Goal: Task Accomplishment & Management: Use online tool/utility

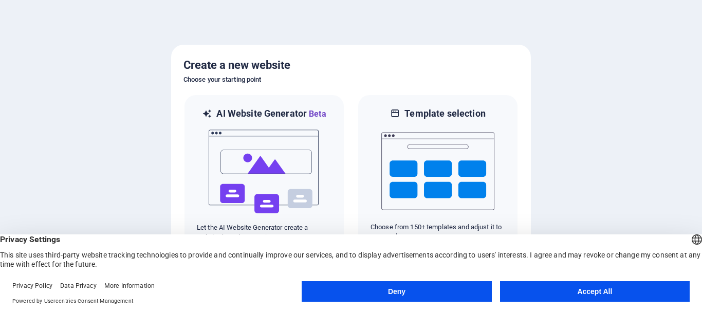
click at [442, 291] on button "Deny" at bounding box center [397, 291] width 190 height 21
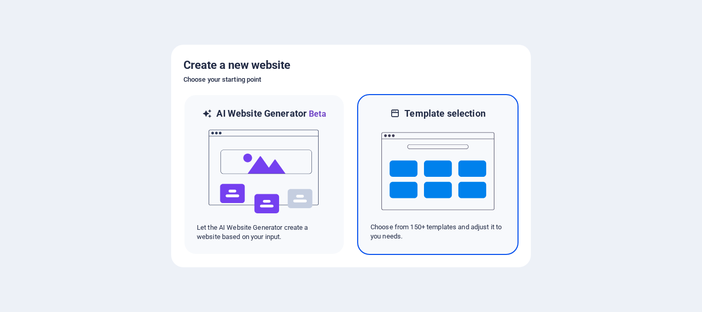
click at [431, 176] on img at bounding box center [437, 171] width 113 height 103
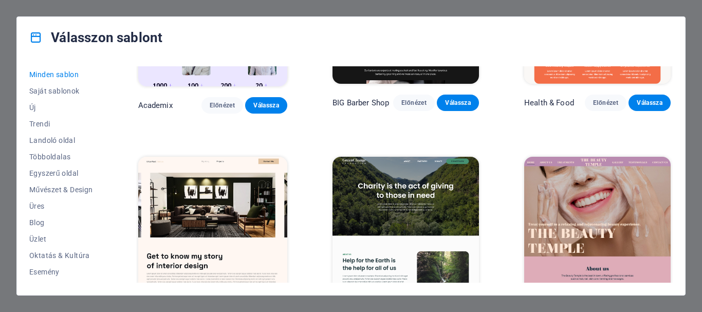
scroll to position [1005, 0]
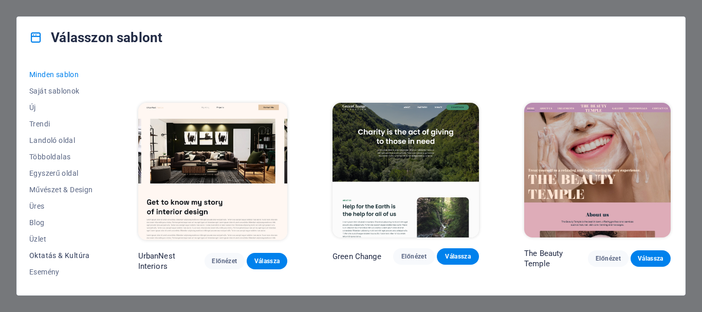
click at [73, 254] on span "Oktatás & Kultúra" at bounding box center [61, 255] width 64 height 8
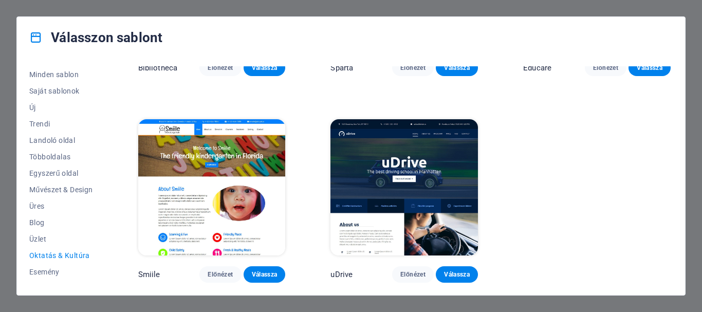
scroll to position [357, 0]
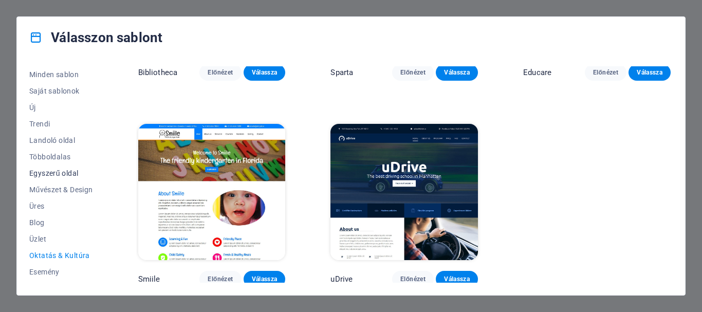
click at [74, 168] on button "Egyszerű oldal" at bounding box center [61, 173] width 64 height 16
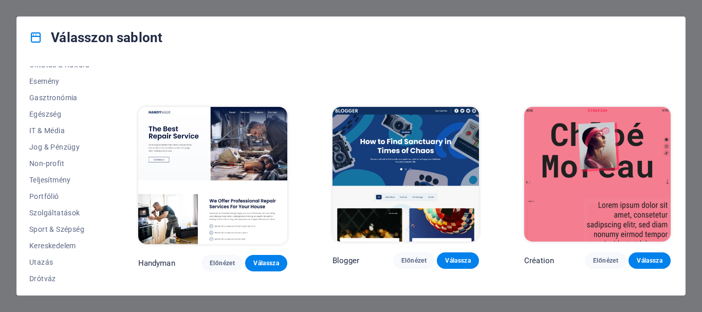
scroll to position [195, 0]
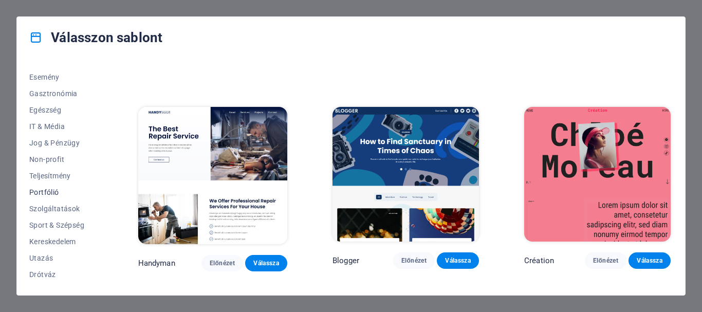
click at [45, 191] on span "Portfólió" at bounding box center [61, 192] width 64 height 8
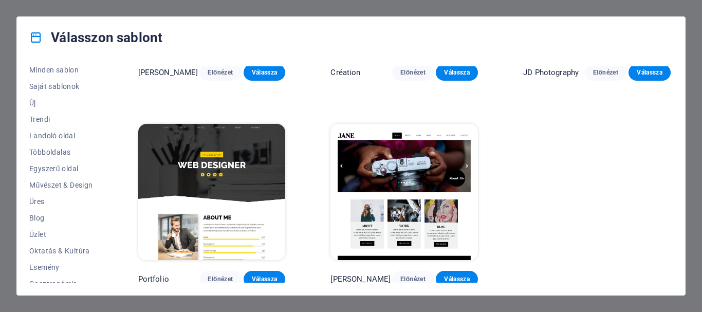
scroll to position [0, 0]
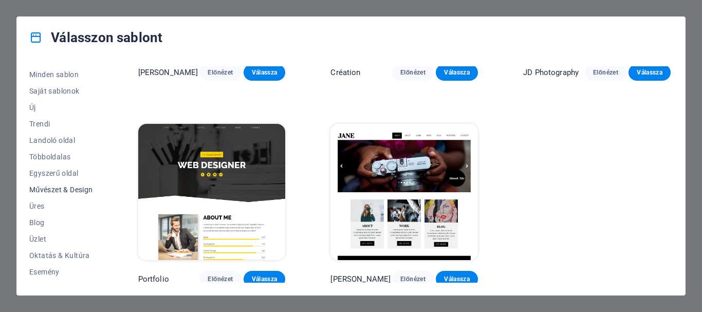
click at [55, 189] on span "Művészet & Design" at bounding box center [61, 190] width 64 height 8
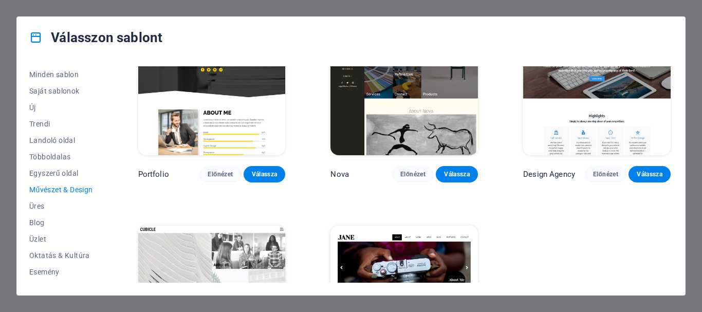
scroll to position [766, 0]
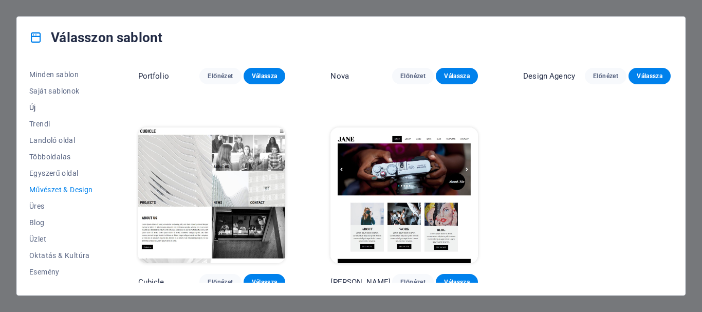
click at [41, 108] on span "Új" at bounding box center [61, 107] width 64 height 8
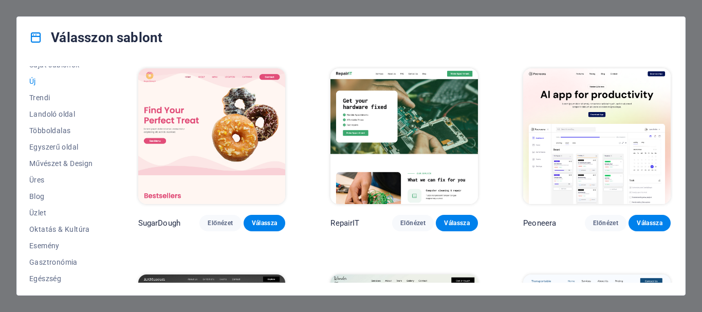
scroll to position [72, 0]
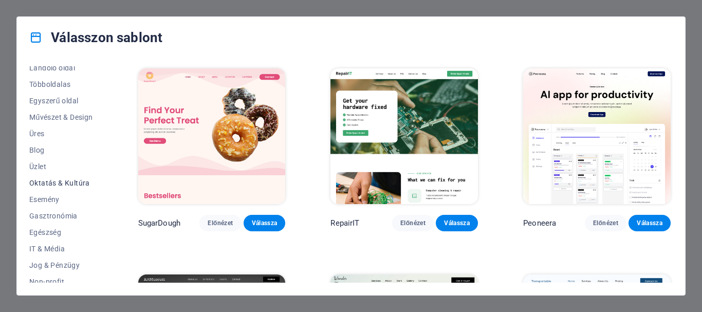
click at [84, 185] on span "Oktatás & Kultúra" at bounding box center [61, 183] width 64 height 8
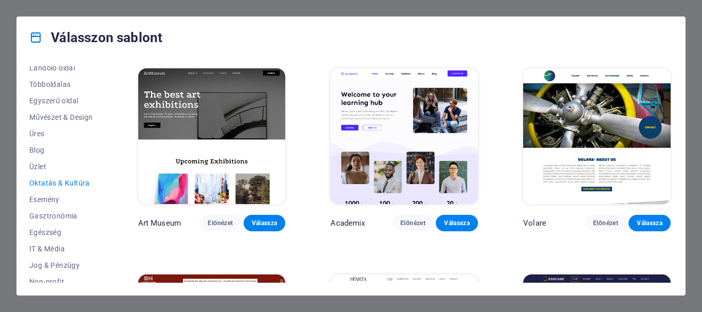
drag, startPoint x: 675, startPoint y: 95, endPoint x: 674, endPoint y: 108, distance: 13.4
click at [674, 108] on div "Minden sablon Saját sablonok Új Trendi Landoló oldal Többoldalas Egyszerű oldal…" at bounding box center [351, 176] width 668 height 237
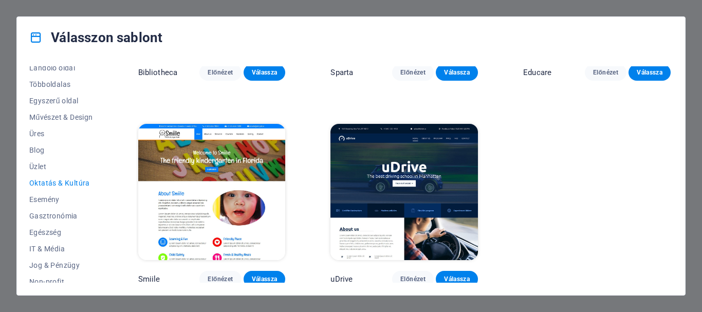
scroll to position [0, 0]
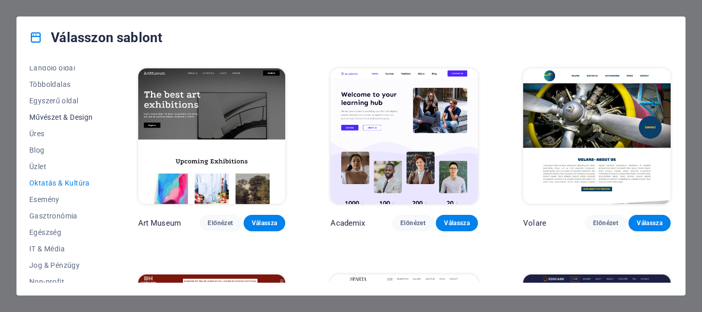
click at [59, 114] on span "Művészet & Design" at bounding box center [61, 117] width 64 height 8
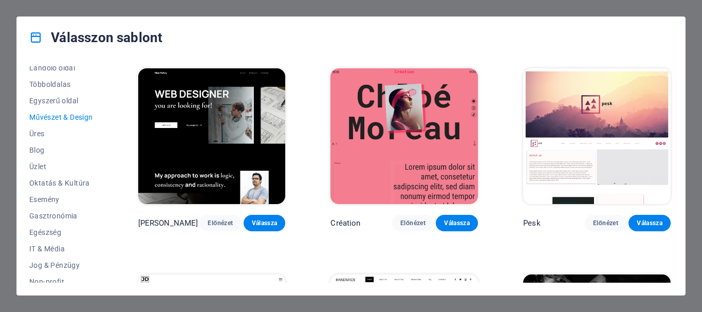
drag, startPoint x: 670, startPoint y: 83, endPoint x: 672, endPoint y: 109, distance: 26.8
click at [672, 109] on div "Max Hatzy Előnézet Válassza Création Előnézet Válassza Pesk Előnézet Válassza J…" at bounding box center [404, 174] width 537 height 216
drag, startPoint x: 673, startPoint y: 105, endPoint x: 671, endPoint y: 139, distance: 33.5
click at [671, 139] on div "Minden sablon Saját sablonok Új Trendi Landoló oldal Többoldalas Egyszerű oldal…" at bounding box center [351, 176] width 668 height 237
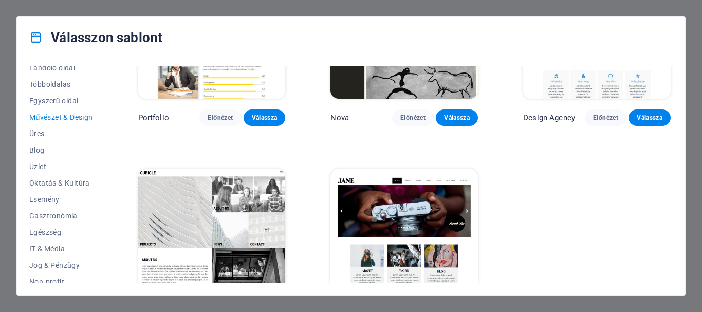
scroll to position [766, 0]
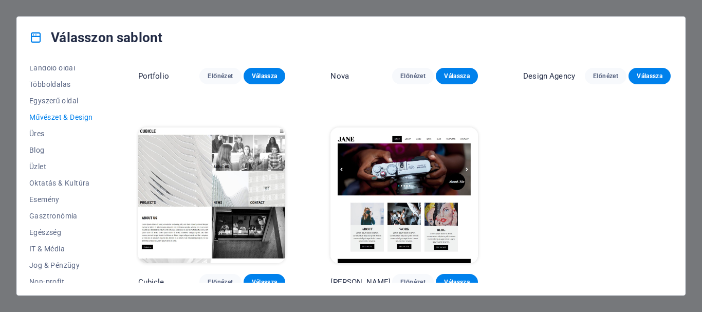
click at [248, 217] on img at bounding box center [212, 195] width 148 height 136
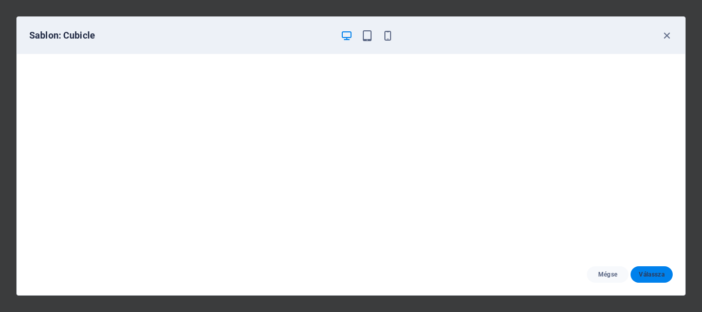
click at [655, 274] on span "Válassza" at bounding box center [652, 274] width 26 height 8
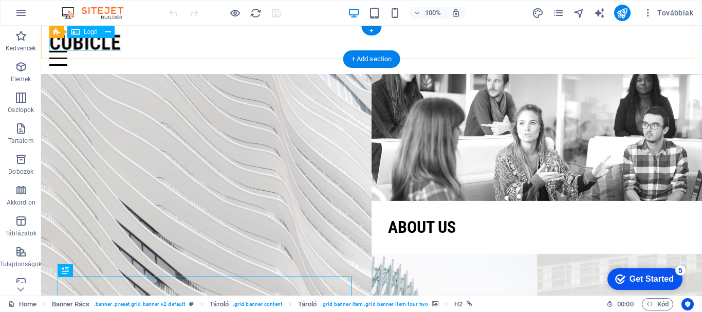
click at [95, 42] on div at bounding box center [371, 42] width 645 height 17
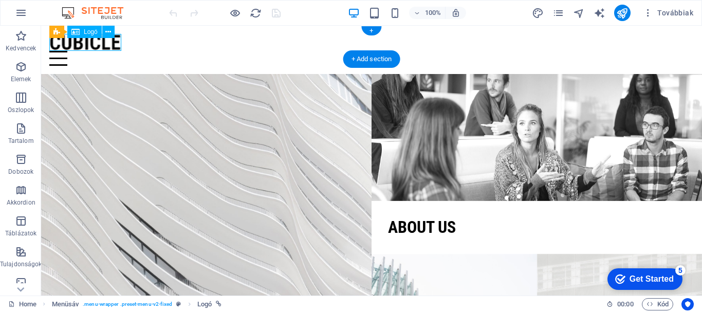
click at [106, 44] on div at bounding box center [371, 42] width 645 height 17
click at [106, 44] on div "Drag here to replace the existing content. Press “Ctrl” if you want to create a…" at bounding box center [371, 161] width 661 height 270
select select "px"
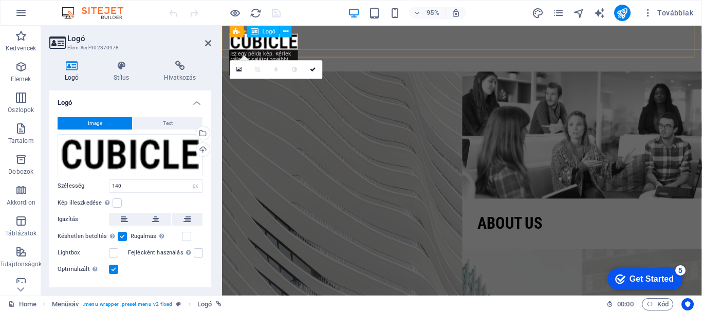
click at [287, 47] on div at bounding box center [474, 42] width 489 height 17
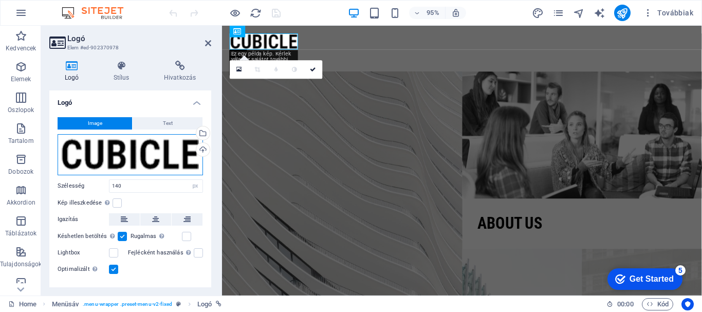
click at [132, 159] on div "Húzza ide a fájlokat, kattintson a fájlok kiválasztásához, vagy válasszon fájlo…" at bounding box center [130, 154] width 145 height 41
click at [132, 159] on body "zoltanbodo.eu Home Kedvencek Elemek Oszlopok Tartalom Dobozok Akkordion Tábláza…" at bounding box center [351, 156] width 702 height 312
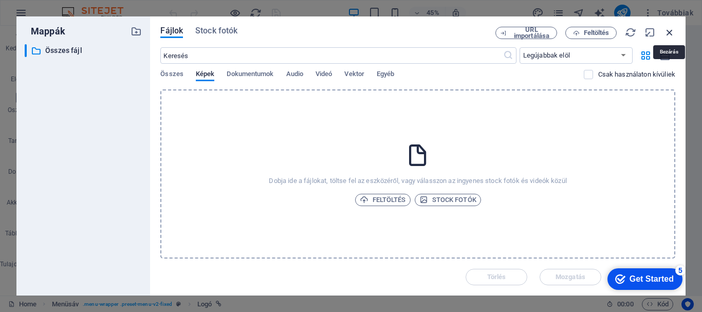
drag, startPoint x: 666, startPoint y: 29, endPoint x: 458, endPoint y: 8, distance: 208.2
click at [666, 29] on icon "button" at bounding box center [669, 32] width 11 height 11
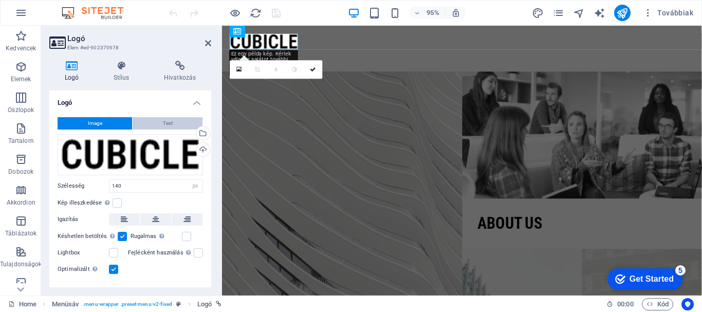
click at [168, 121] on span "Text" at bounding box center [168, 123] width 10 height 12
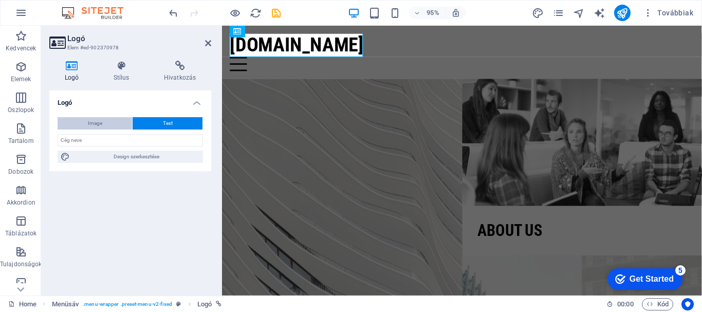
click at [113, 123] on button "Image" at bounding box center [95, 123] width 75 height 12
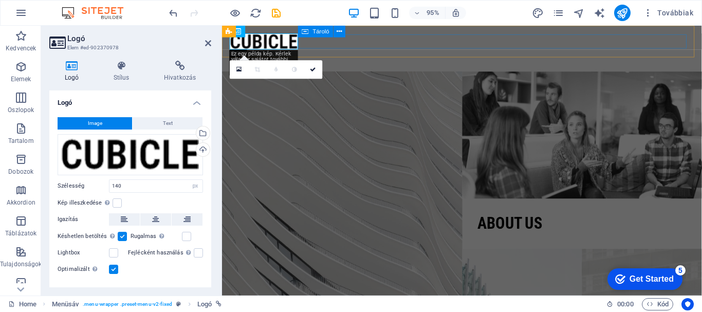
click at [633, 51] on div at bounding box center [474, 58] width 489 height 15
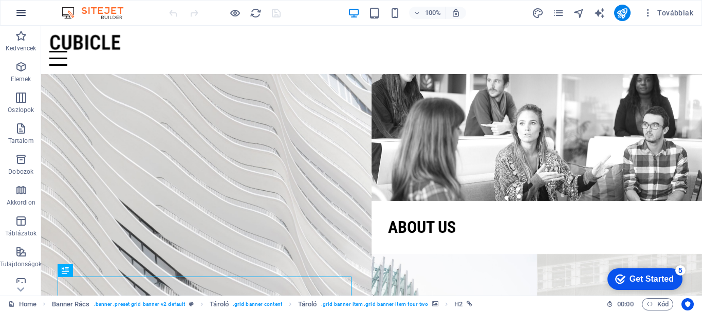
click at [21, 14] on icon "button" at bounding box center [21, 13] width 12 height 12
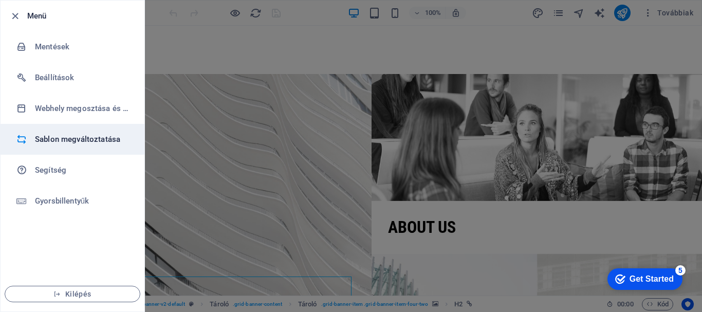
click at [77, 139] on h6 "Sablon megváltoztatása" at bounding box center [82, 139] width 95 height 12
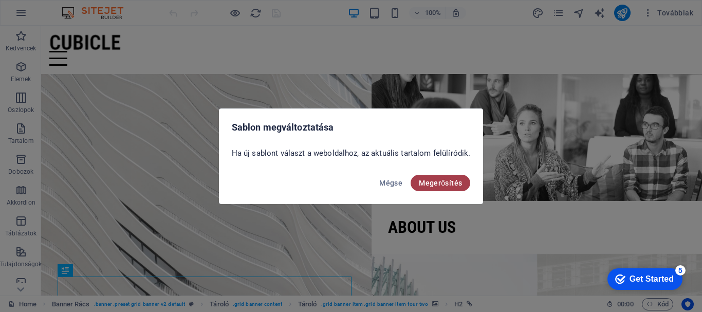
click at [431, 182] on span "Megerősítés" at bounding box center [440, 183] width 43 height 8
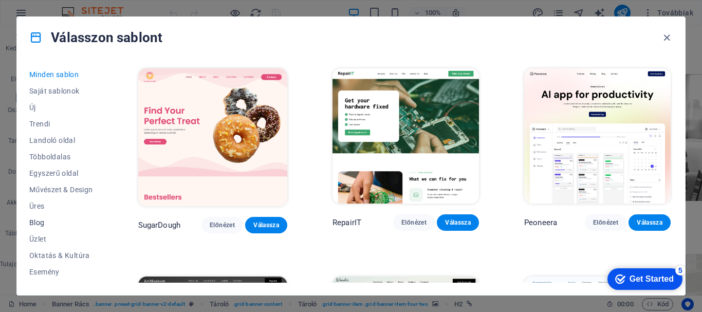
click at [47, 223] on span "Blog" at bounding box center [61, 222] width 64 height 8
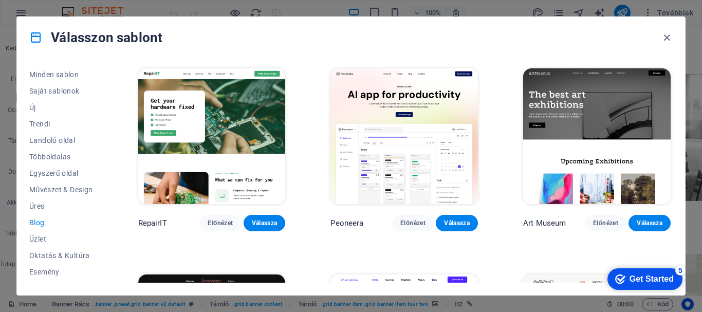
click at [47, 223] on span "Blog" at bounding box center [61, 222] width 64 height 8
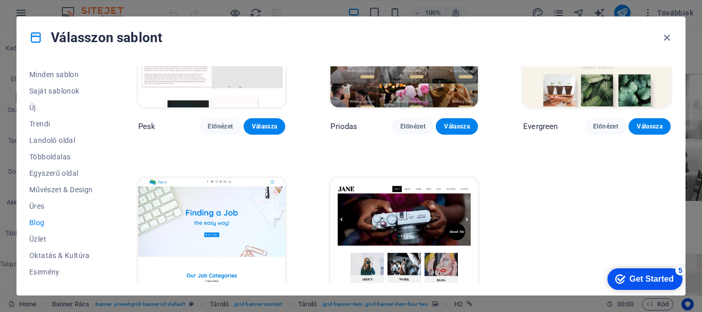
scroll to position [1384, 0]
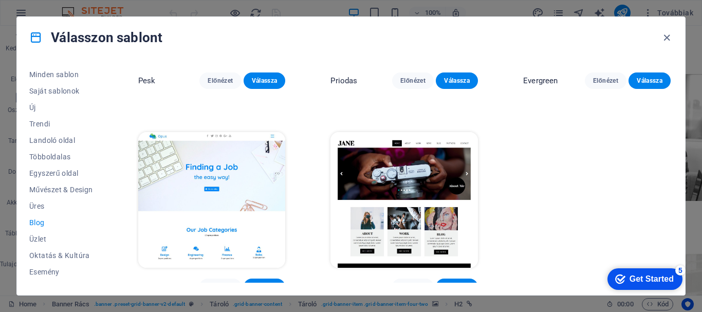
drag, startPoint x: 672, startPoint y: 78, endPoint x: 69, endPoint y: 19, distance: 605.2
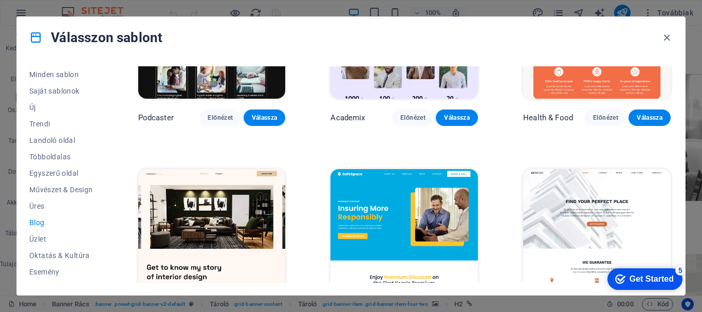
scroll to position [0, 0]
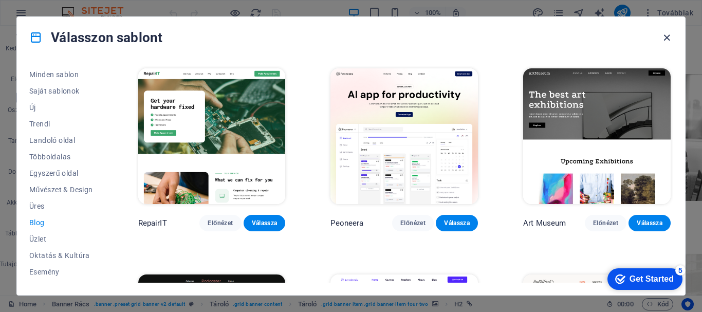
click at [669, 35] on icon "button" at bounding box center [667, 38] width 12 height 12
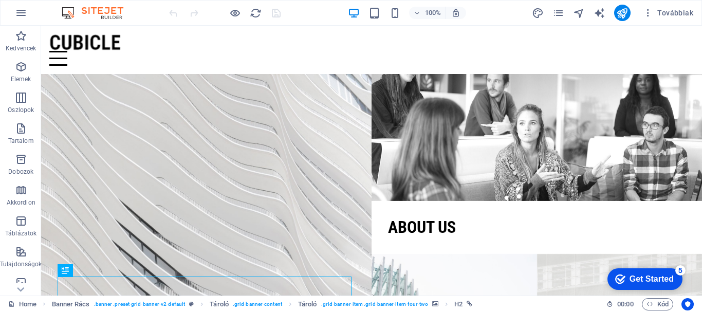
click at [9, 1] on button "button" at bounding box center [21, 13] width 25 height 25
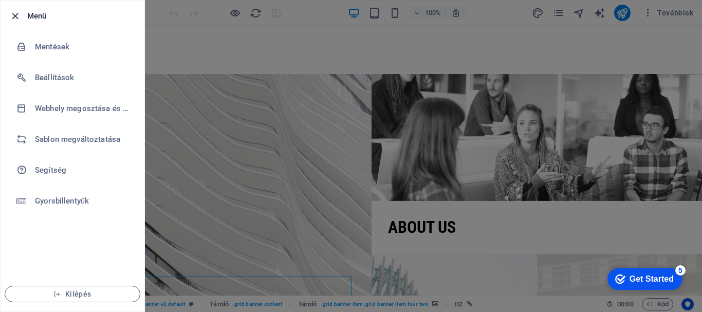
click at [12, 11] on icon "button" at bounding box center [15, 16] width 12 height 12
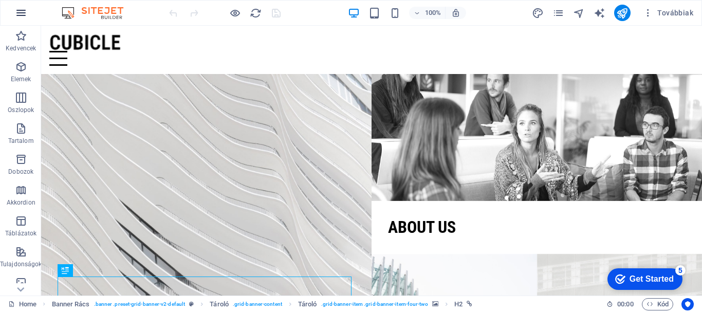
click at [22, 16] on icon "button" at bounding box center [21, 13] width 12 height 12
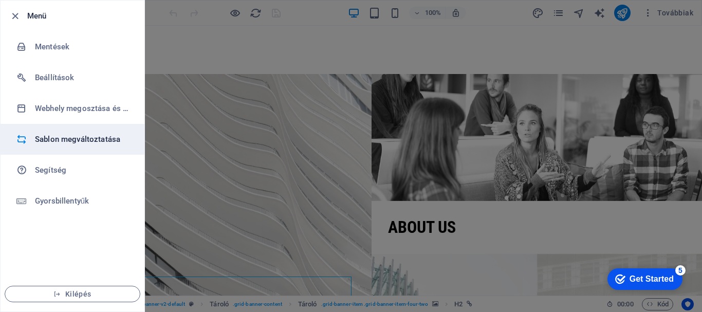
click at [105, 134] on h6 "Sablon megváltoztatása" at bounding box center [82, 139] width 95 height 12
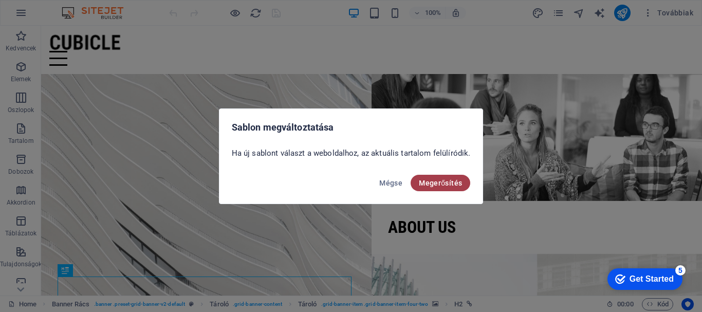
click at [425, 182] on span "Megerősítés" at bounding box center [440, 183] width 43 height 8
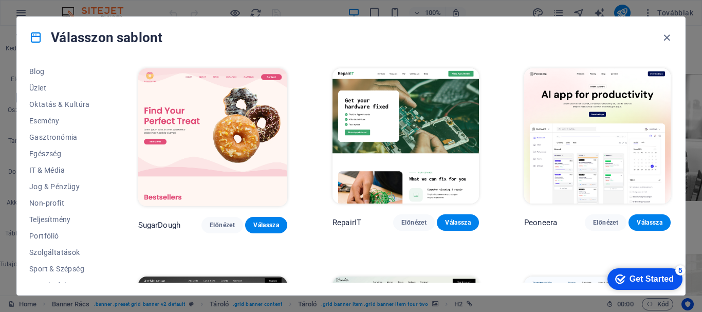
scroll to position [195, 0]
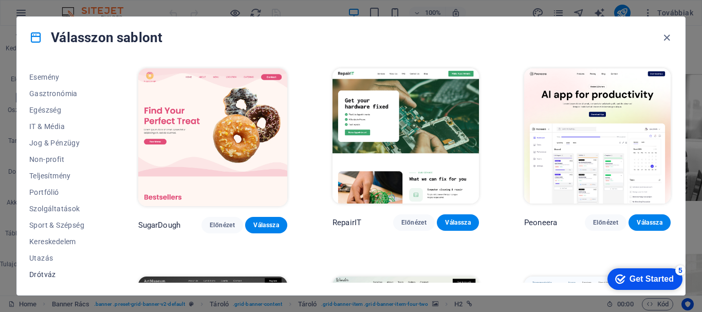
click at [43, 272] on span "Drótváz" at bounding box center [61, 274] width 64 height 8
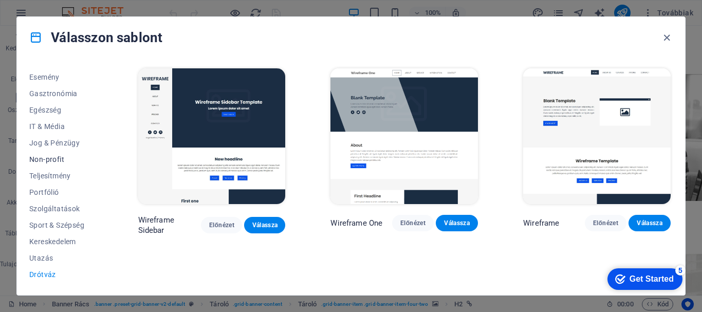
click at [57, 158] on span "Non-profit" at bounding box center [61, 159] width 64 height 8
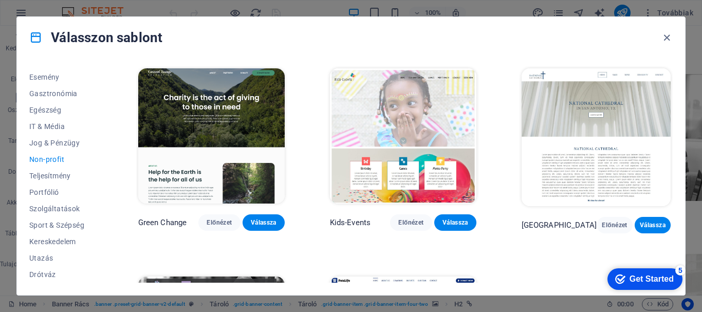
click at [29, 151] on button "Non-profit" at bounding box center [61, 159] width 64 height 16
drag, startPoint x: 106, startPoint y: 174, endPoint x: 117, endPoint y: 99, distance: 75.3
click at [117, 99] on div "Minden sablon Saját sablonok Új Trendi Landoló oldal Többoldalas Egyszerű oldal…" at bounding box center [351, 176] width 668 height 237
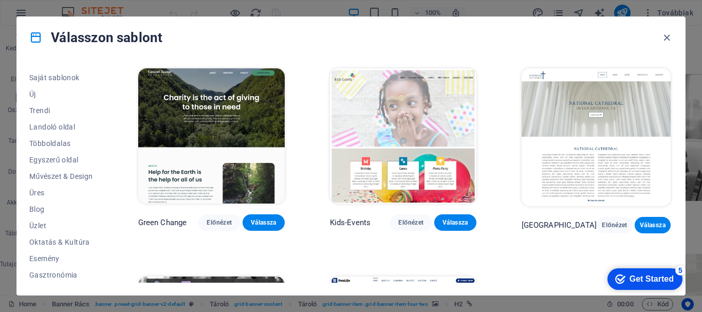
scroll to position [0, 0]
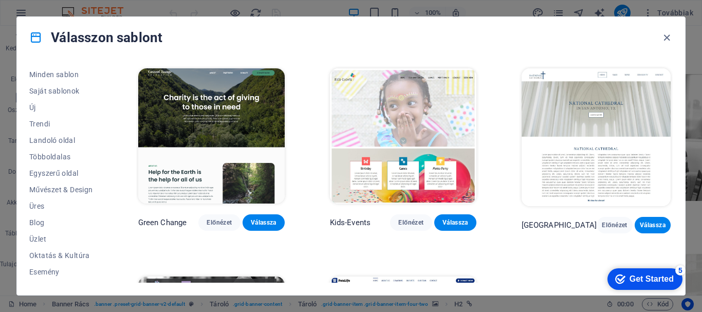
drag, startPoint x: 105, startPoint y: 97, endPoint x: 107, endPoint y: 116, distance: 19.6
click at [105, 116] on div "Minden sablon Saját sablonok Új Trendi Landoló oldal Többoldalas Egyszerű oldal…" at bounding box center [67, 174] width 76 height 216
drag, startPoint x: 108, startPoint y: 114, endPoint x: 105, endPoint y: 105, distance: 9.1
click at [105, 104] on div "Minden sablon Saját sablonok Új Trendi Landoló oldal Többoldalas Egyszerű oldal…" at bounding box center [67, 174] width 76 height 216
click at [70, 77] on span "Minden sablon" at bounding box center [61, 74] width 64 height 8
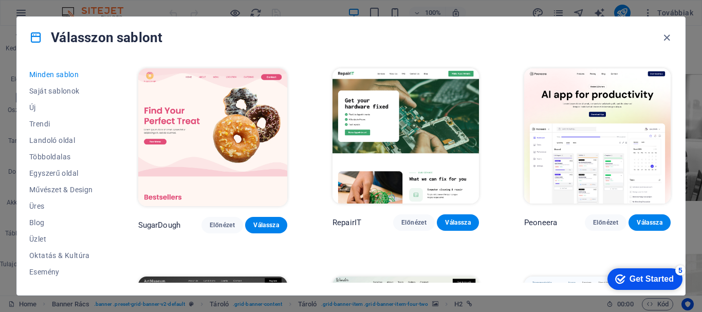
click at [69, 75] on span "Minden sablon" at bounding box center [61, 74] width 64 height 8
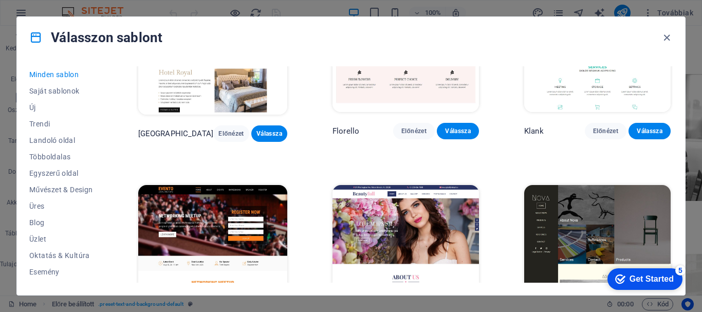
scroll to position [7772, 0]
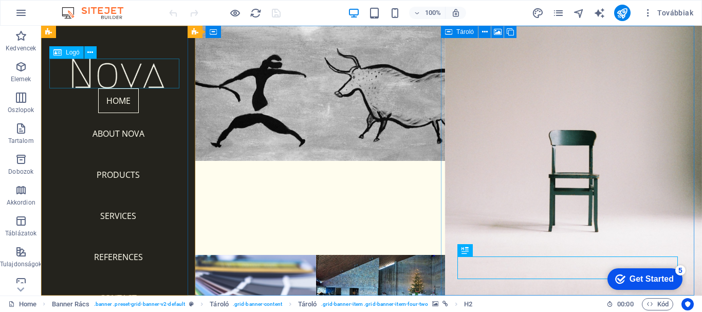
click at [139, 63] on div at bounding box center [118, 74] width 138 height 30
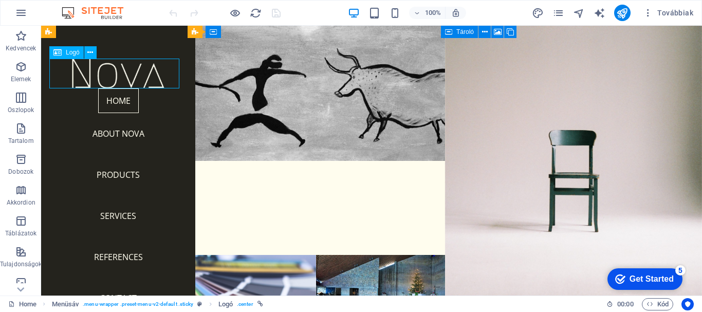
click at [142, 68] on div at bounding box center [118, 74] width 138 height 30
select select "px"
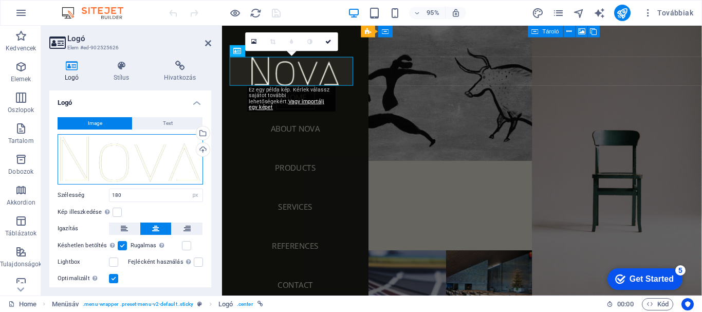
click at [121, 167] on div "Húzza ide a fájlokat, kattintson a fájlok kiválasztásához, vagy válasszon fájlo…" at bounding box center [130, 159] width 145 height 50
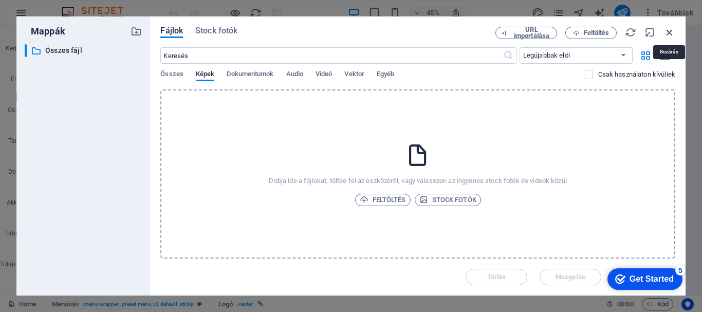
click at [668, 33] on icon "button" at bounding box center [669, 32] width 11 height 11
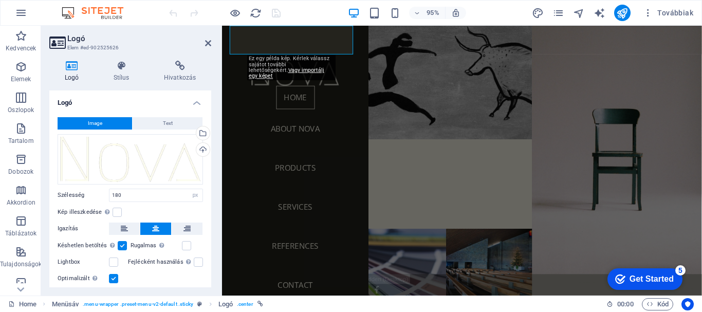
scroll to position [33, 0]
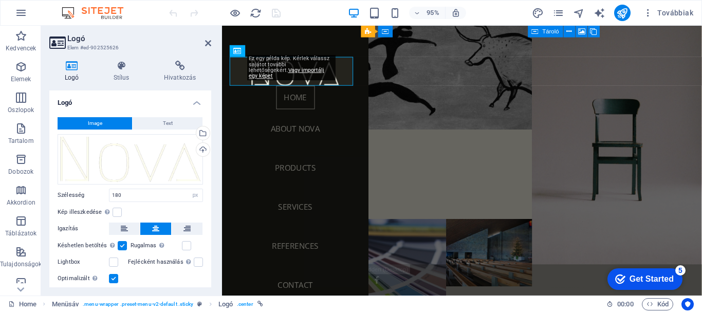
click at [192, 102] on h4 "Logó" at bounding box center [130, 99] width 162 height 19
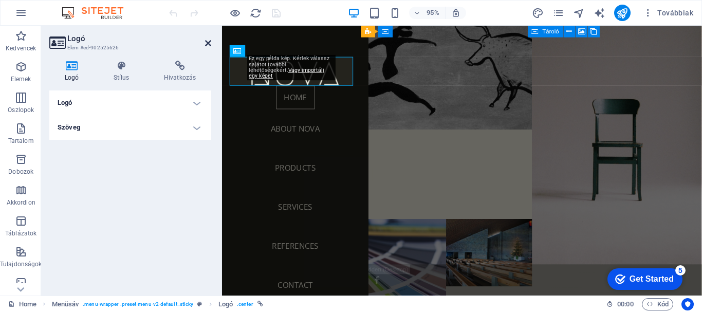
click at [208, 44] on icon at bounding box center [208, 43] width 6 height 8
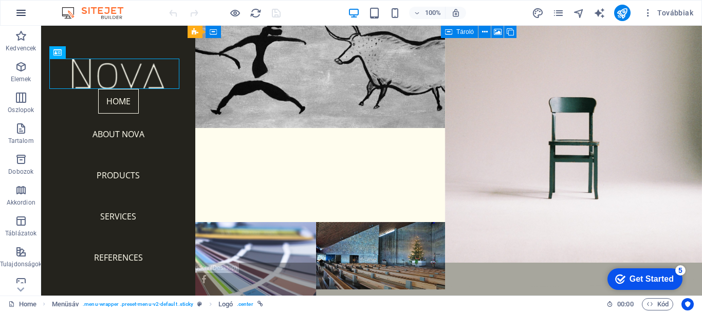
click at [23, 15] on icon "button" at bounding box center [21, 13] width 12 height 12
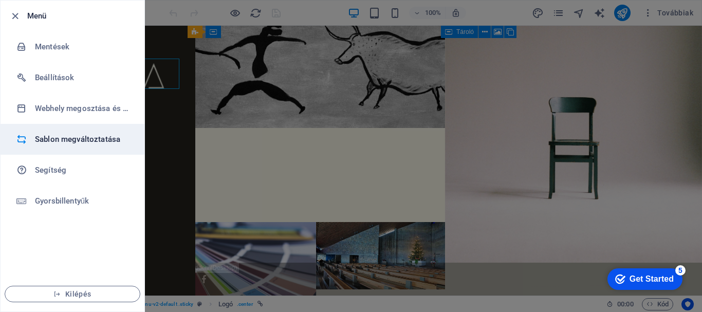
click at [84, 139] on h6 "Sablon megváltoztatása" at bounding box center [82, 139] width 95 height 12
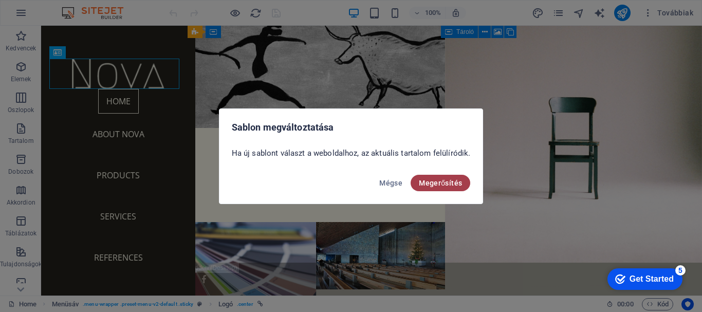
click at [454, 186] on span "Megerősítés" at bounding box center [440, 183] width 43 height 8
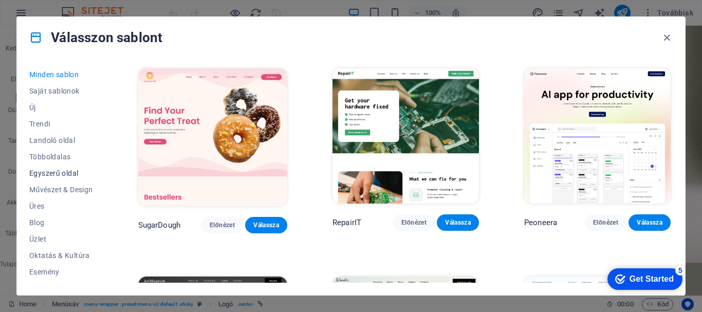
click at [72, 172] on span "Egyszerű oldal" at bounding box center [61, 173] width 64 height 8
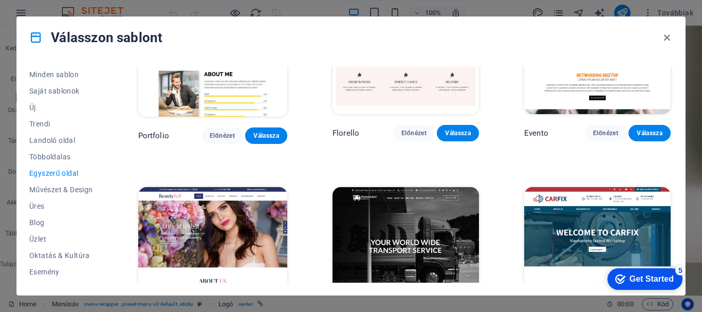
scroll to position [3813, 0]
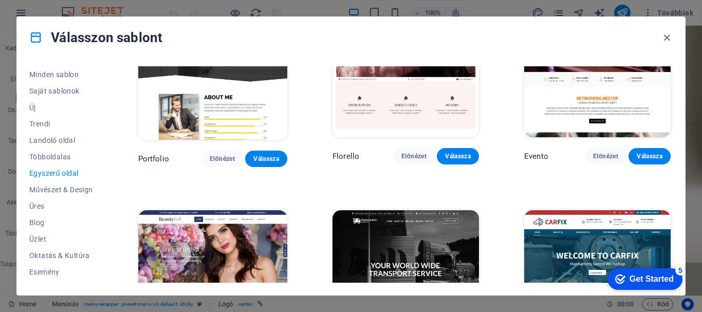
drag, startPoint x: 695, startPoint y: 171, endPoint x: 696, endPoint y: 185, distance: 14.4
click at [696, 185] on div "Válasszon sablont Minden sablon Saját sablonok Új Trendi Landoló oldal Többolda…" at bounding box center [351, 156] width 702 height 312
click at [44, 242] on span "Üzlet" at bounding box center [61, 239] width 64 height 8
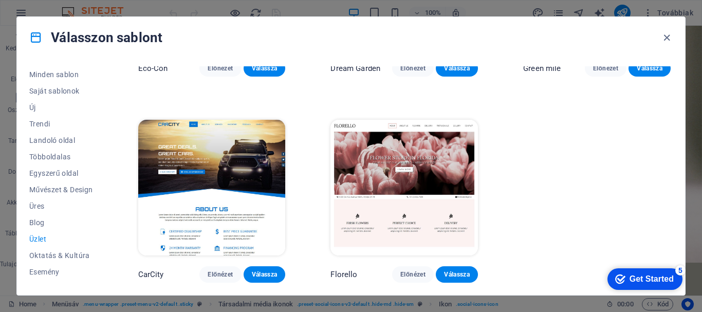
scroll to position [152, 0]
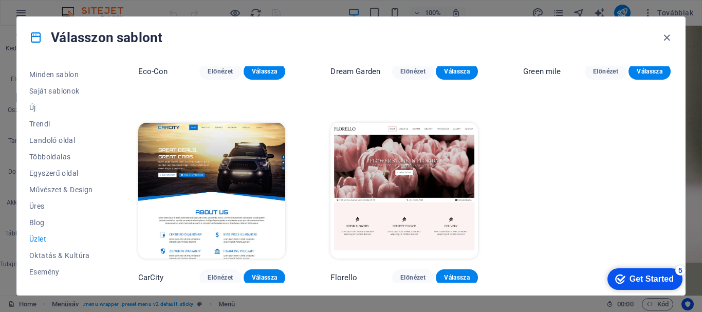
click at [596, 130] on div "Eco-Con Előnézet Válassza Dream Garden Előnézet Válassza Green mile Előnézet Vá…" at bounding box center [404, 100] width 537 height 371
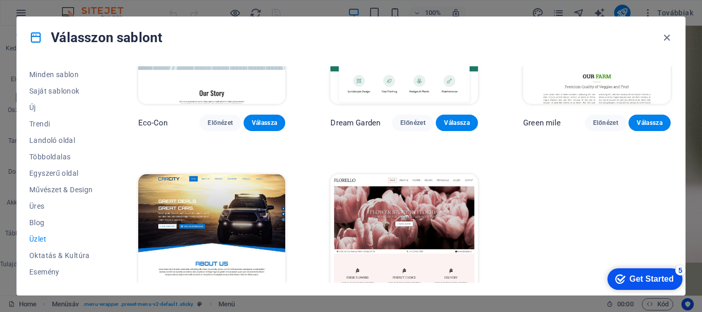
scroll to position [0, 0]
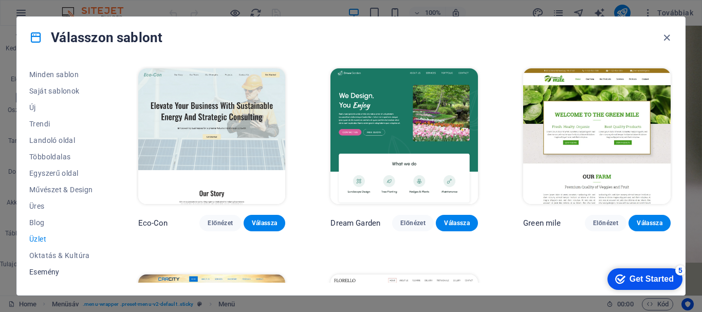
click at [40, 271] on span "Esemény" at bounding box center [61, 272] width 64 height 8
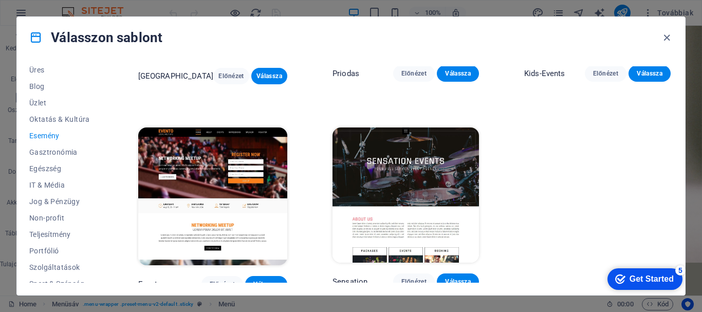
scroll to position [169, 0]
click at [66, 170] on span "Jog & Pénzügy" at bounding box center [61, 168] width 64 height 8
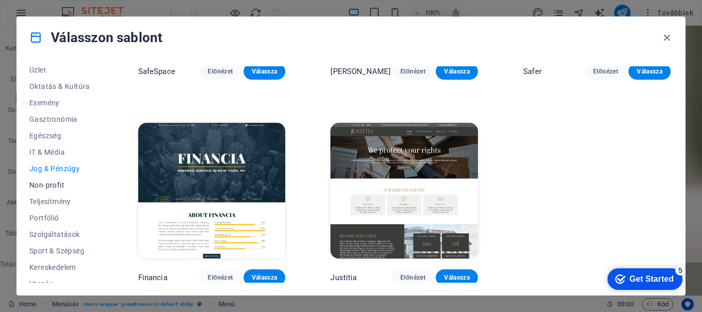
click at [60, 186] on span "Non-profit" at bounding box center [61, 185] width 64 height 8
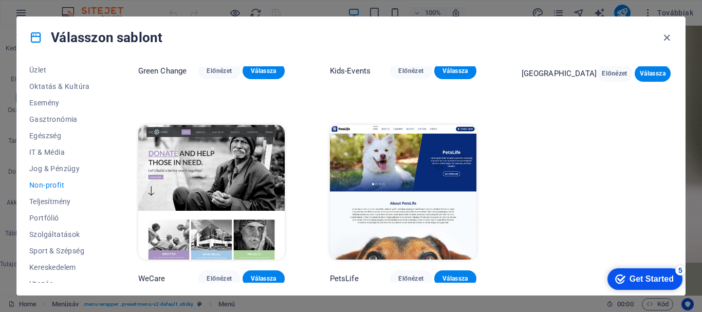
scroll to position [156, 0]
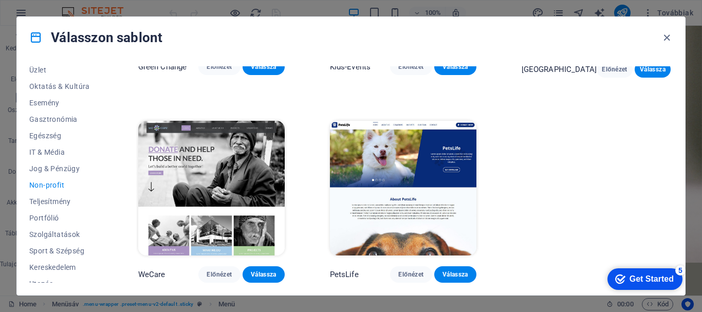
drag, startPoint x: 673, startPoint y: 181, endPoint x: 675, endPoint y: 206, distance: 24.2
click at [675, 206] on div "Minden sablon Saját sablonok Új Trendi Landoló oldal Többoldalas Egyszerű oldal…" at bounding box center [351, 176] width 668 height 237
drag, startPoint x: 673, startPoint y: 194, endPoint x: 674, endPoint y: 93, distance: 100.7
click at [674, 93] on div "Minden sablon Saját sablonok Új Trendi Landoló oldal Többoldalas Egyszerű oldal…" at bounding box center [351, 176] width 668 height 237
drag, startPoint x: 105, startPoint y: 220, endPoint x: 105, endPoint y: 249, distance: 29.3
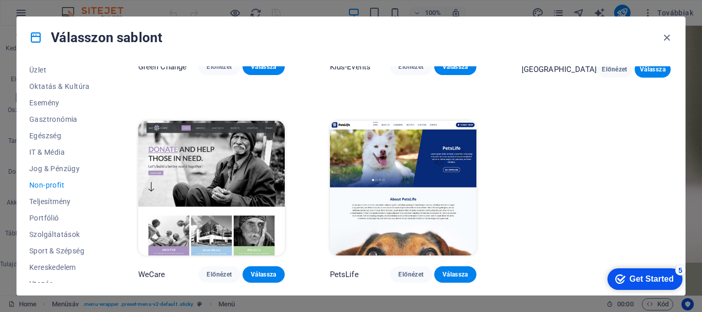
click at [105, 249] on div "Minden sablon Saját sablonok Új Trendi Landoló oldal Többoldalas Egyszerű oldal…" at bounding box center [67, 174] width 76 height 216
click at [70, 268] on span "Kereskedelem" at bounding box center [61, 267] width 64 height 8
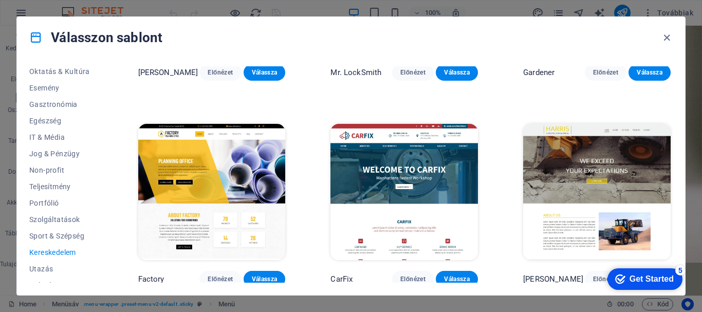
scroll to position [195, 0]
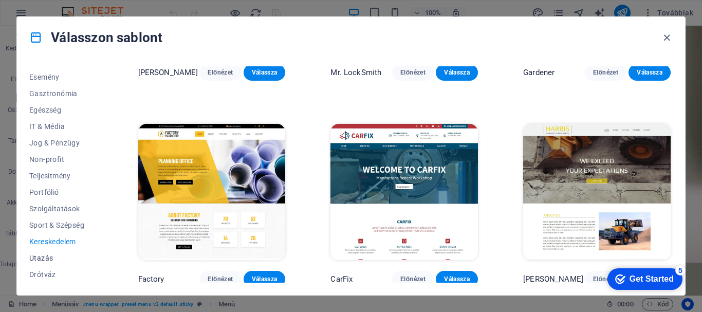
click at [47, 260] on span "Utazás" at bounding box center [61, 258] width 64 height 8
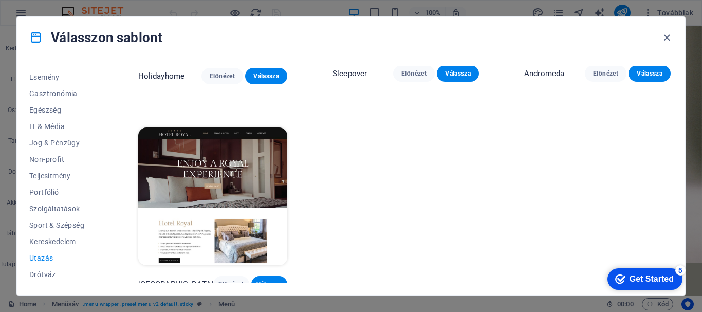
scroll to position [357, 0]
click at [48, 272] on span "Drótváz" at bounding box center [61, 274] width 64 height 8
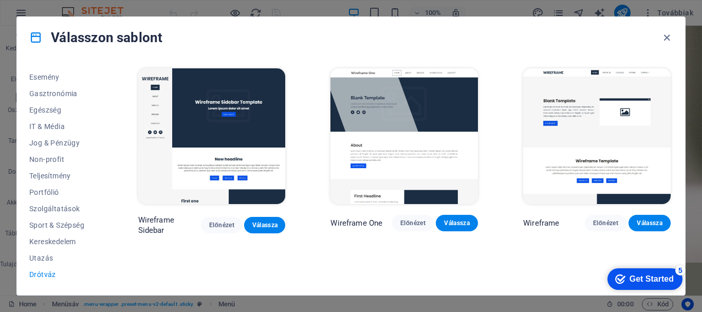
scroll to position [0, 0]
click at [54, 255] on span "Utazás" at bounding box center [61, 258] width 64 height 8
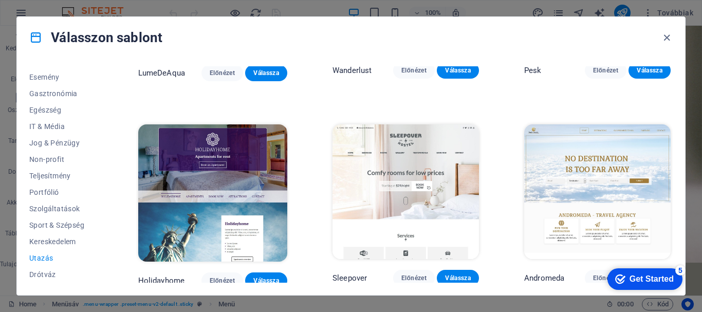
scroll to position [120, 0]
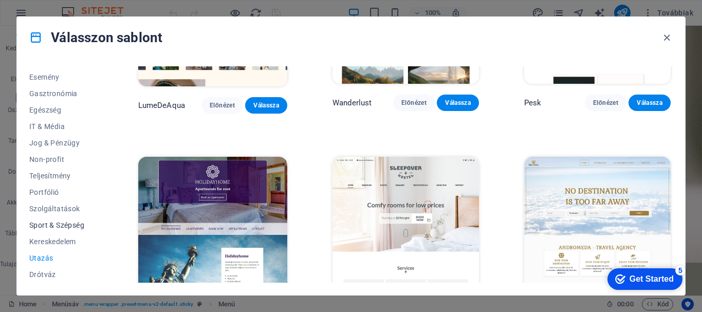
click at [71, 228] on span "Sport & Szépség" at bounding box center [61, 225] width 64 height 8
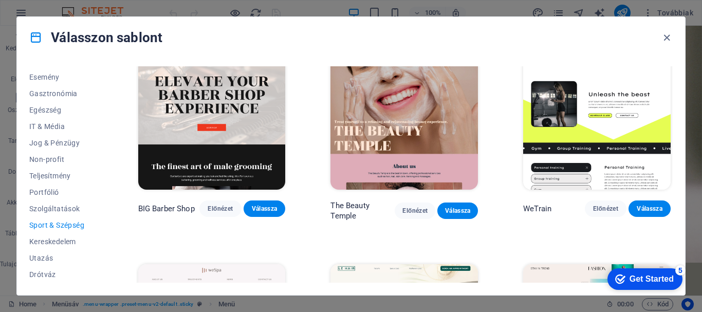
scroll to position [0, 0]
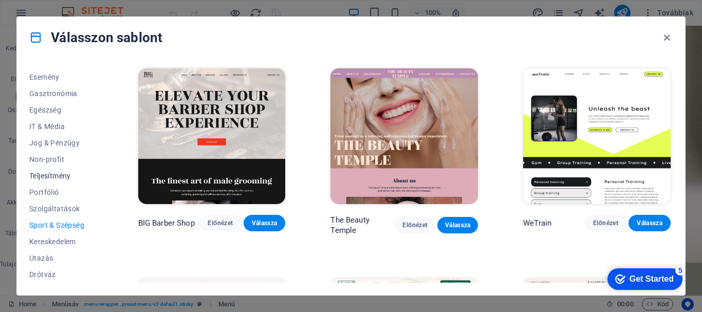
click at [58, 173] on span "Teljesítmény" at bounding box center [61, 176] width 64 height 8
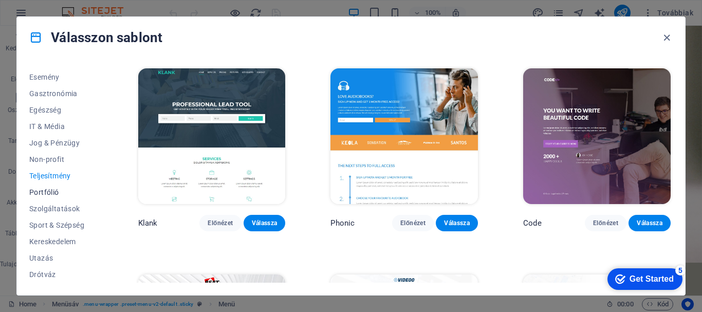
click at [45, 193] on span "Portfólió" at bounding box center [61, 192] width 64 height 8
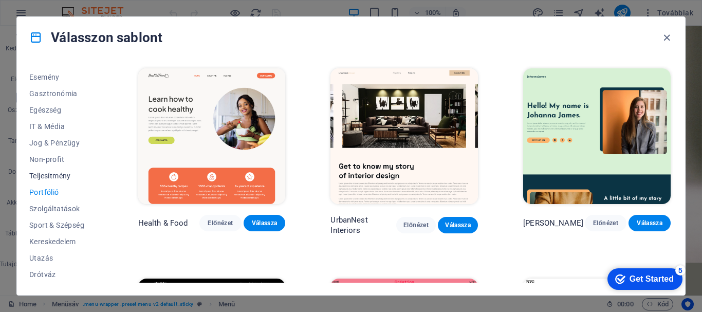
click at [59, 176] on span "Teljesítmény" at bounding box center [61, 176] width 64 height 8
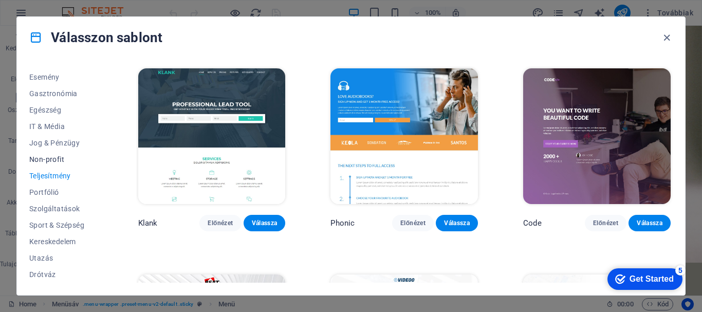
click at [56, 157] on span "Non-profit" at bounding box center [61, 159] width 64 height 8
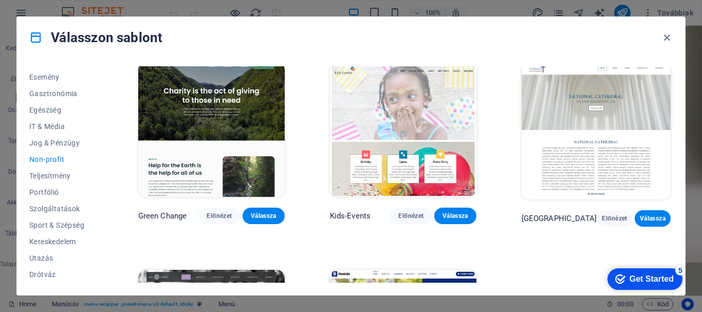
scroll to position [6, 0]
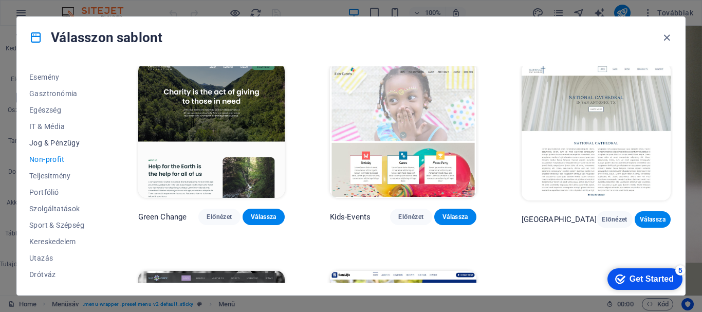
click at [59, 148] on button "Jog & Pénzügy" at bounding box center [61, 143] width 64 height 16
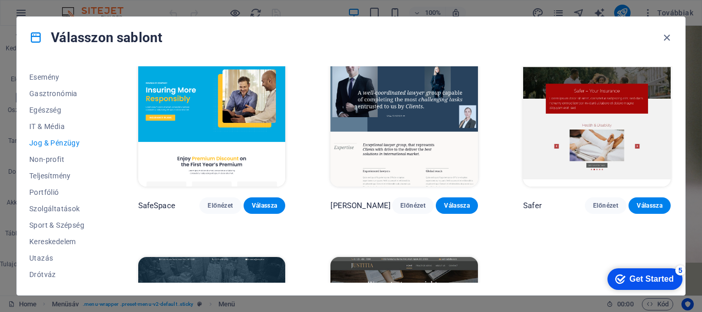
scroll to position [0, 0]
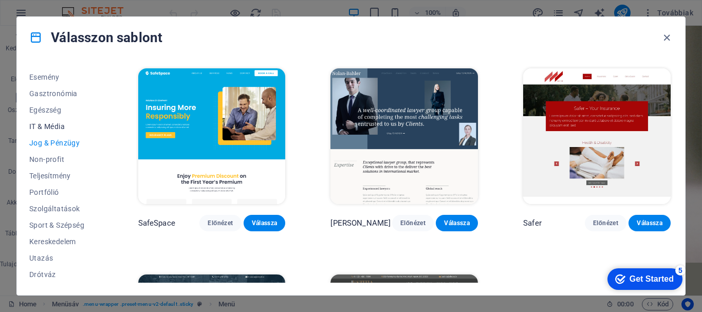
click at [53, 122] on span "IT & Média" at bounding box center [61, 126] width 64 height 8
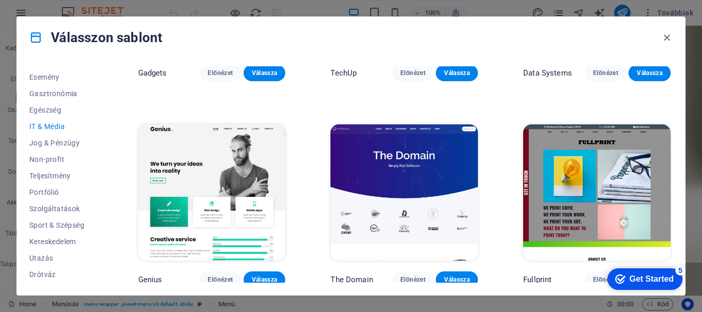
scroll to position [362, 0]
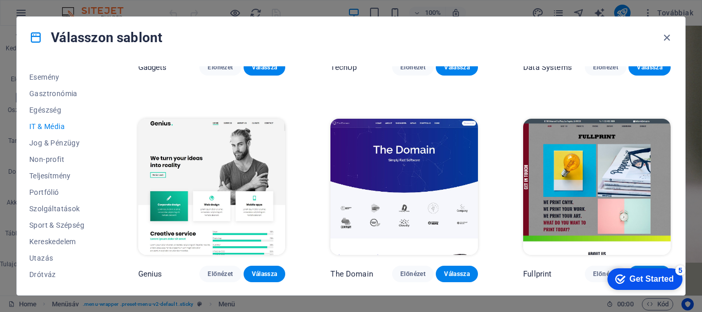
click at [222, 164] on img at bounding box center [212, 187] width 148 height 136
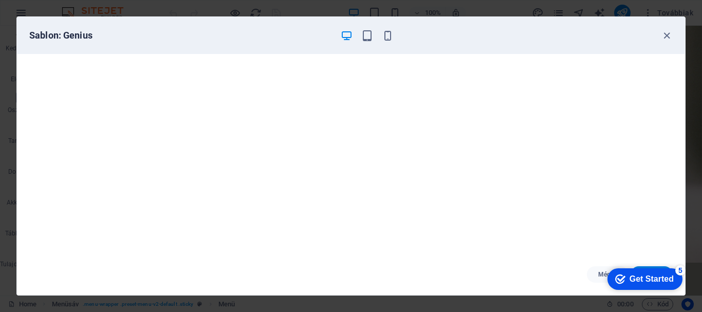
click at [640, 276] on div "Get Started" at bounding box center [652, 278] width 44 height 9
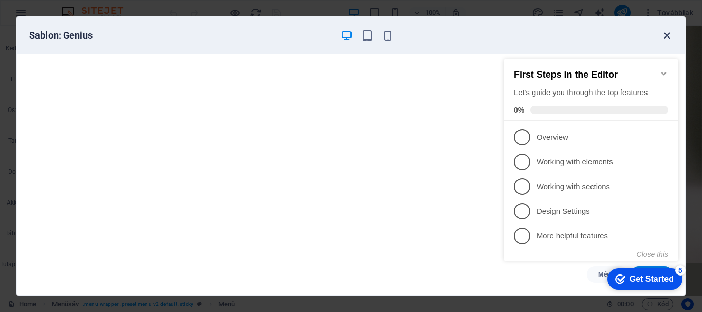
click at [667, 35] on icon "button" at bounding box center [667, 36] width 12 height 12
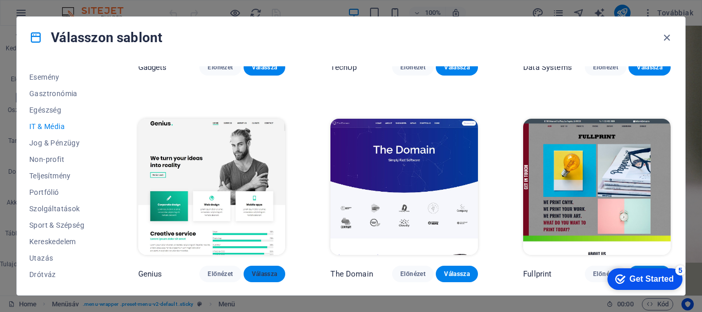
click at [269, 270] on span "Válassza" at bounding box center [265, 274] width 26 height 8
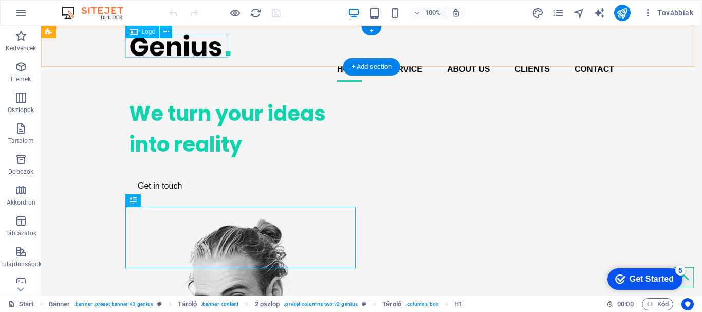
click at [183, 49] on div at bounding box center [371, 45] width 485 height 23
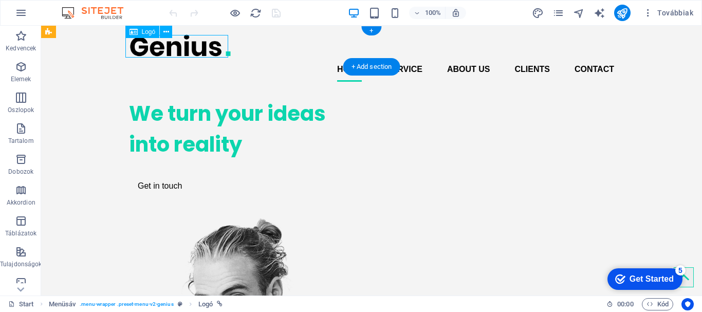
click at [183, 49] on div at bounding box center [371, 45] width 485 height 23
select select "px"
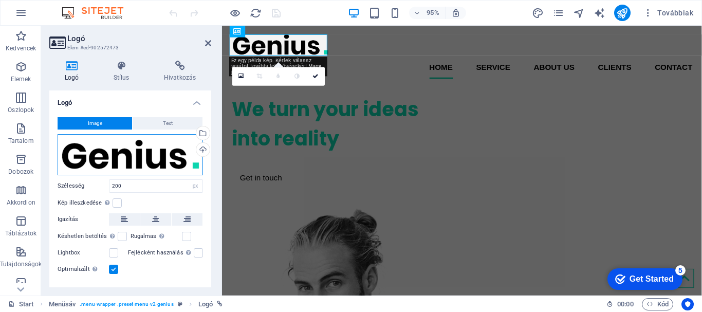
click at [146, 157] on div "Húzza ide a fájlokat, kattintson a fájlok kiválasztásához, vagy válasszon fájlo…" at bounding box center [130, 154] width 145 height 41
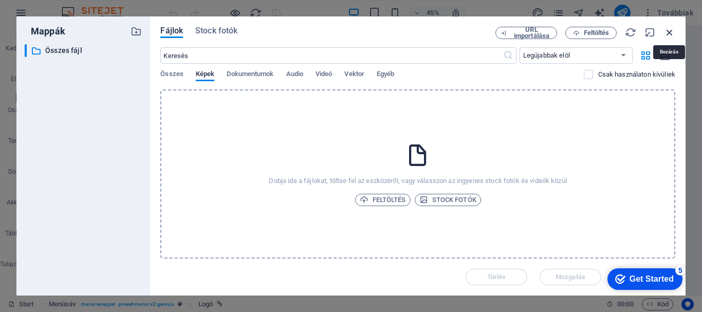
drag, startPoint x: 672, startPoint y: 32, endPoint x: 223, endPoint y: 59, distance: 450.0
click at [672, 32] on icon "button" at bounding box center [669, 32] width 11 height 11
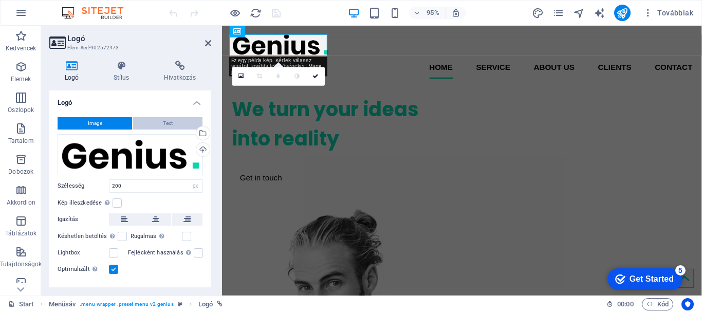
click at [173, 117] on button "Text" at bounding box center [168, 123] width 70 height 12
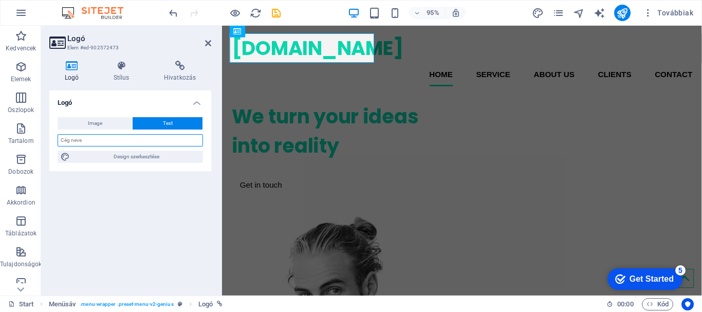
click at [132, 144] on input "text" at bounding box center [130, 140] width 145 height 12
type input "Y"
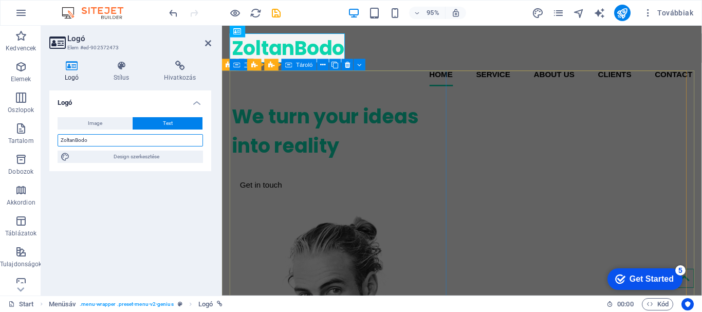
type input "ZoltanBodo"
click at [334, 115] on div "We turn your ideas into reality Get in touch" at bounding box center [347, 155] width 230 height 115
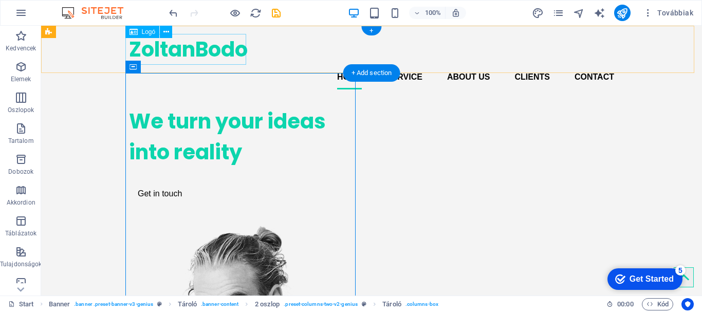
click at [224, 46] on div "ZoltanBodo" at bounding box center [371, 49] width 485 height 31
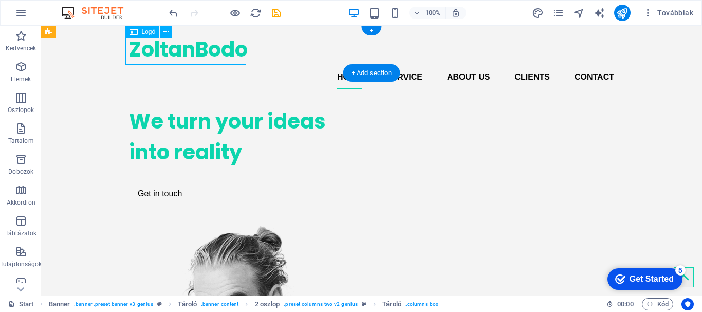
click at [224, 46] on div "ZoltanBodo" at bounding box center [371, 49] width 485 height 31
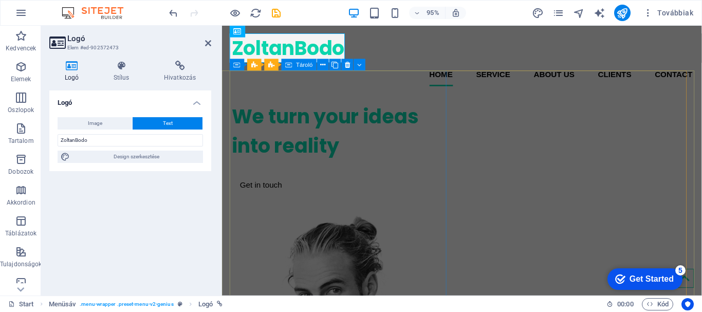
click at [357, 98] on div "We turn your ideas into reality Get in touch" at bounding box center [347, 155] width 230 height 115
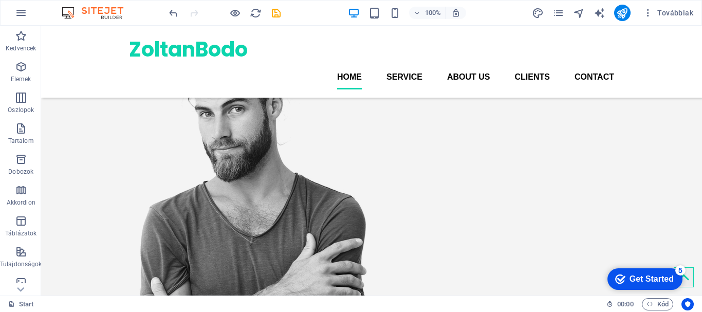
scroll to position [141, 0]
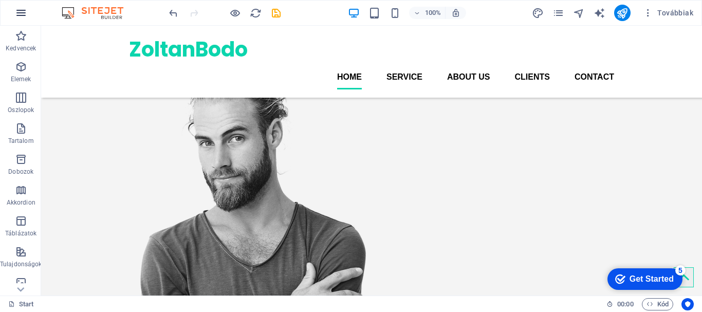
click at [26, 10] on icon "button" at bounding box center [21, 13] width 12 height 12
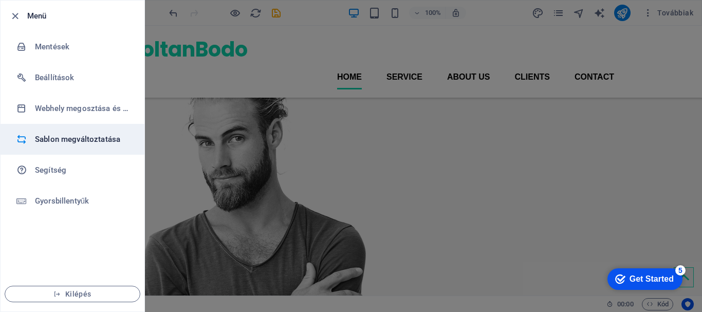
click at [106, 134] on h6 "Sablon megváltoztatása" at bounding box center [82, 139] width 95 height 12
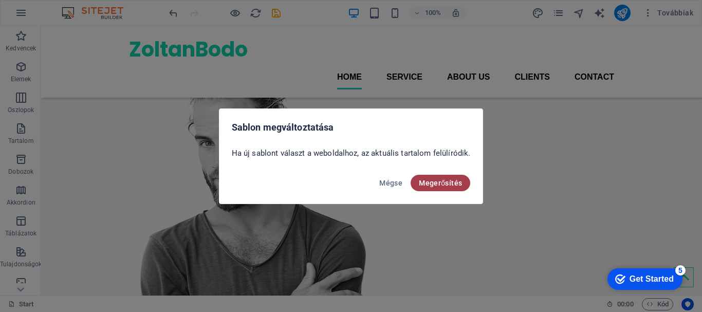
click at [421, 179] on span "Megerősítés" at bounding box center [440, 183] width 43 height 8
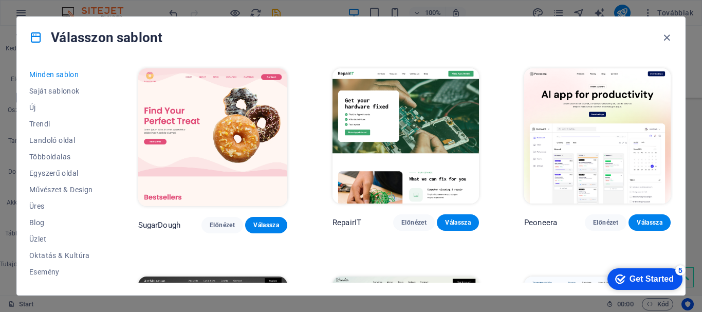
drag, startPoint x: 106, startPoint y: 133, endPoint x: 107, endPoint y: 140, distance: 7.9
click at [108, 147] on div "Minden sablon Saját sablonok Új Trendi Landoló oldal Többoldalas Egyszerű oldal…" at bounding box center [351, 176] width 668 height 237
click at [49, 105] on span "Új" at bounding box center [61, 107] width 64 height 8
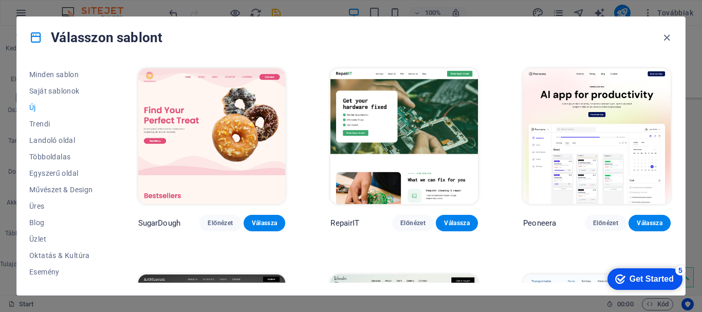
click at [33, 106] on span "Új" at bounding box center [61, 107] width 64 height 8
drag, startPoint x: 670, startPoint y: 97, endPoint x: 672, endPoint y: 107, distance: 10.4
click at [673, 148] on div "Minden sablon Saját sablonok Új Trendi Landoló oldal Többoldalas Egyszerű oldal…" at bounding box center [351, 176] width 668 height 237
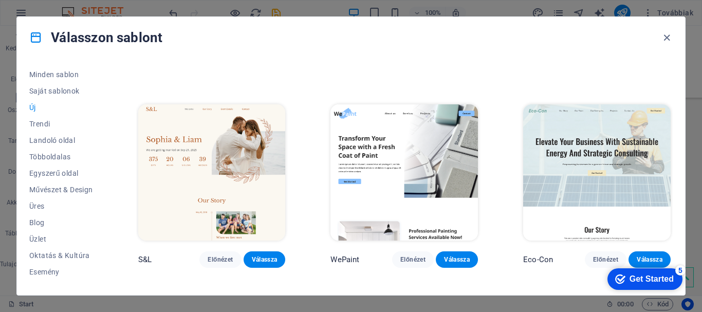
scroll to position [366, 0]
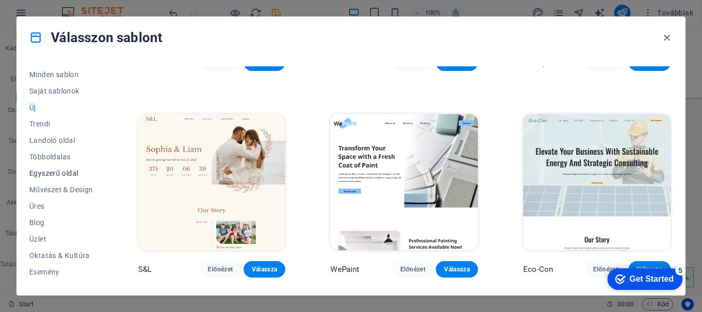
click at [60, 173] on span "Egyszerű oldal" at bounding box center [61, 173] width 64 height 8
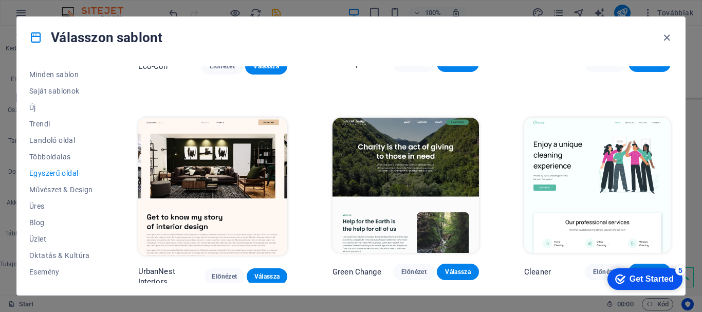
scroll to position [162, 0]
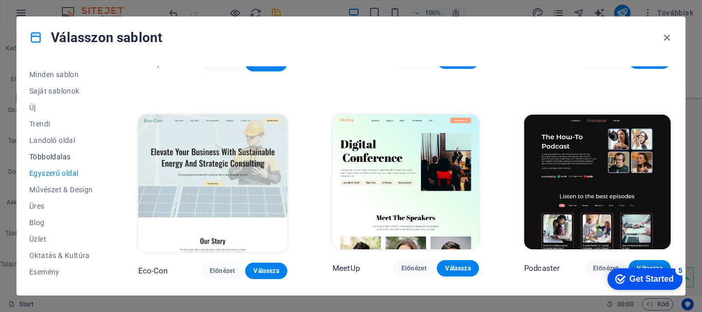
click at [61, 160] on span "Többoldalas" at bounding box center [61, 157] width 64 height 8
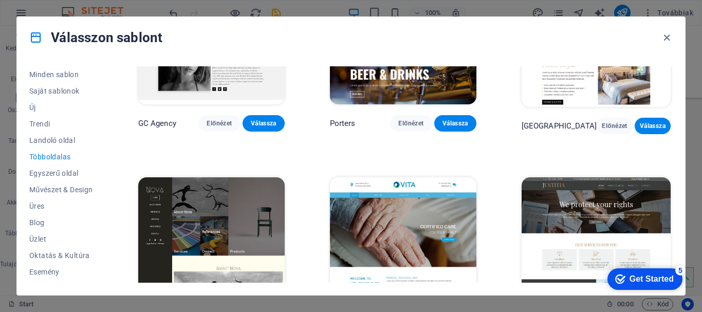
scroll to position [3884, 0]
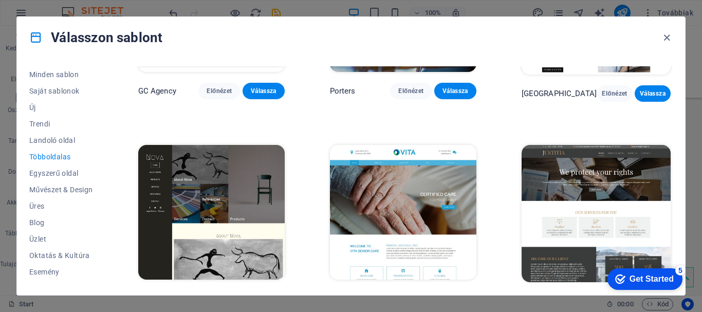
drag, startPoint x: 673, startPoint y: 255, endPoint x: 671, endPoint y: 199, distance: 56.6
click at [671, 199] on div "Minden sablon Saját sablonok Új Trendi Landoló oldal Többoldalas Egyszerű oldal…" at bounding box center [351, 176] width 668 height 237
click at [646, 60] on div "Minden sablon Saját sablonok Új Trendi Landoló oldal Többoldalas Egyszerű oldal…" at bounding box center [351, 176] width 668 height 237
drag, startPoint x: 673, startPoint y: 258, endPoint x: 669, endPoint y: 199, distance: 59.2
click at [669, 199] on div "Minden sablon Saját sablonok Új Trendi Landoló oldal Többoldalas Egyszerű oldal…" at bounding box center [351, 176] width 668 height 237
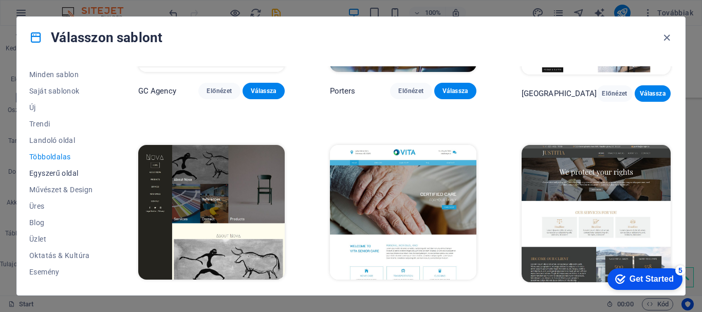
click at [68, 172] on span "Egyszerű oldal" at bounding box center [61, 173] width 64 height 8
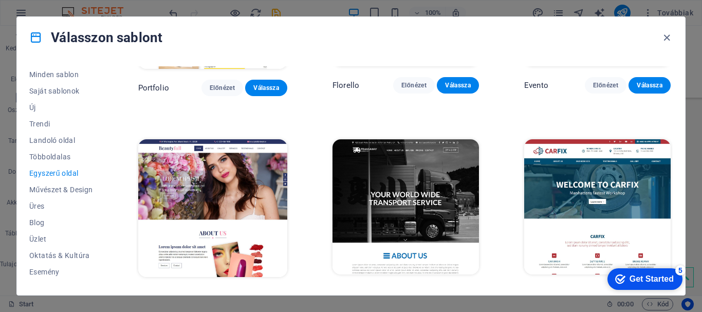
click at [677, 88] on div "Minden sablon Saját sablonok Új Trendi Landoló oldal Többoldalas Egyszerű oldal…" at bounding box center [351, 176] width 668 height 237
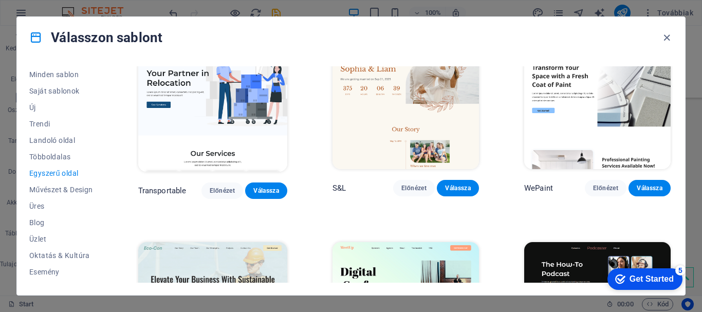
scroll to position [0, 0]
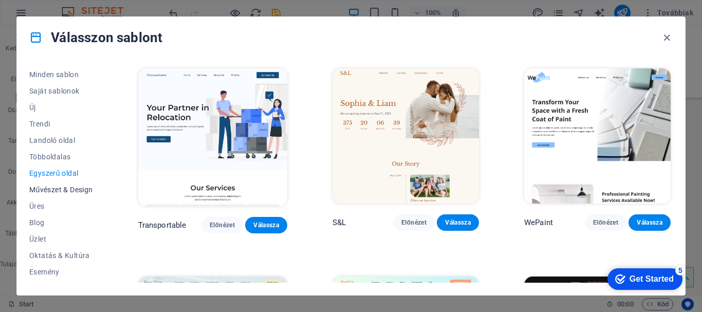
click at [69, 192] on span "Művészet & Design" at bounding box center [61, 190] width 64 height 8
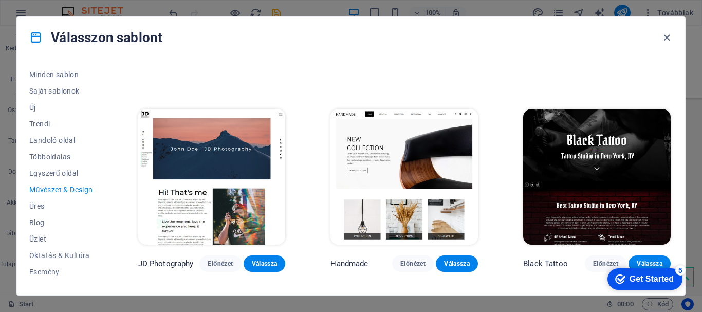
scroll to position [147, 0]
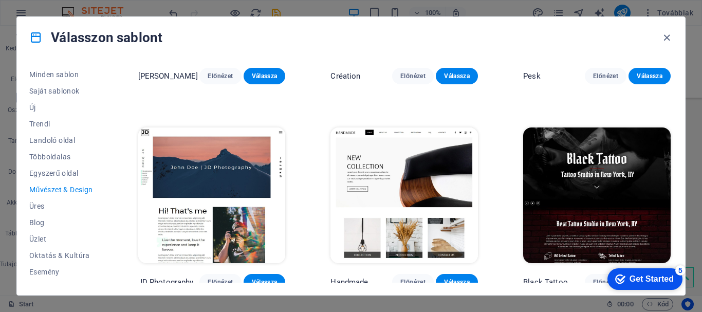
click at [431, 156] on img at bounding box center [404, 195] width 148 height 136
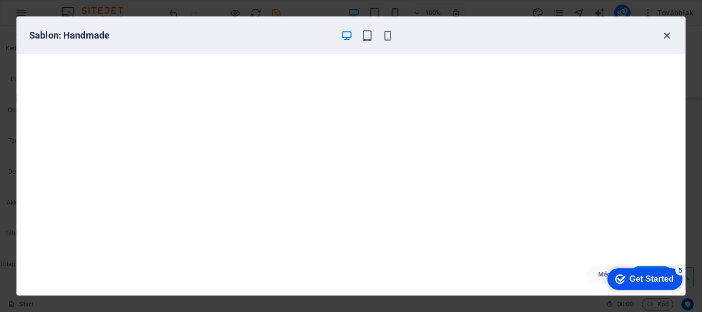
click at [667, 34] on icon "button" at bounding box center [667, 36] width 12 height 12
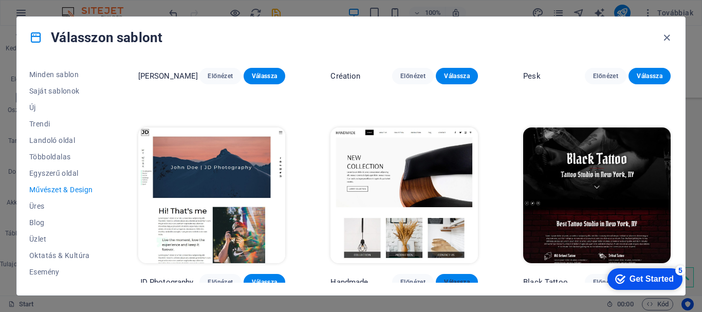
click at [450, 274] on button "Válassza" at bounding box center [457, 282] width 42 height 16
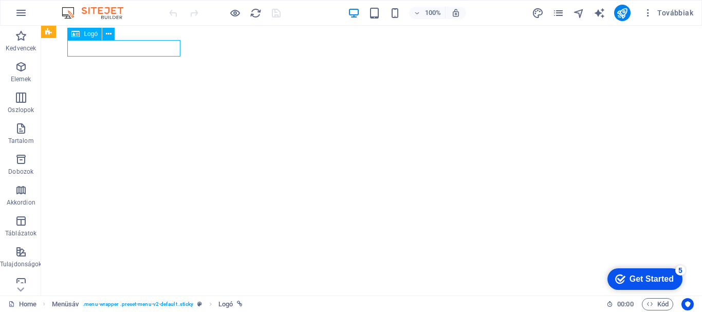
select select "px"
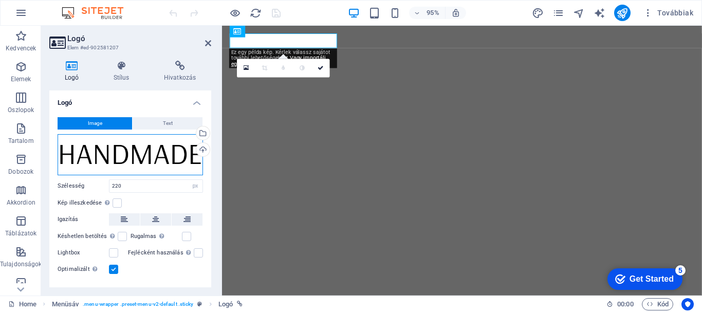
click at [172, 150] on div "Húzza ide a fájlokat, kattintson a fájlok kiválasztásához, vagy válasszon fájlo…" at bounding box center [130, 154] width 145 height 41
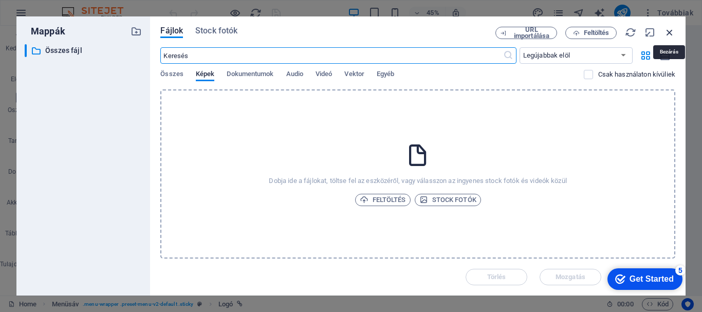
click at [667, 33] on icon "button" at bounding box center [669, 32] width 11 height 11
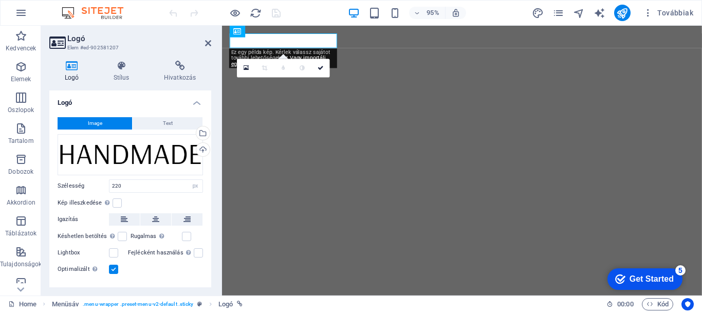
click at [203, 43] on h2 "Logó" at bounding box center [139, 38] width 144 height 9
click at [207, 45] on icon at bounding box center [208, 43] width 6 height 8
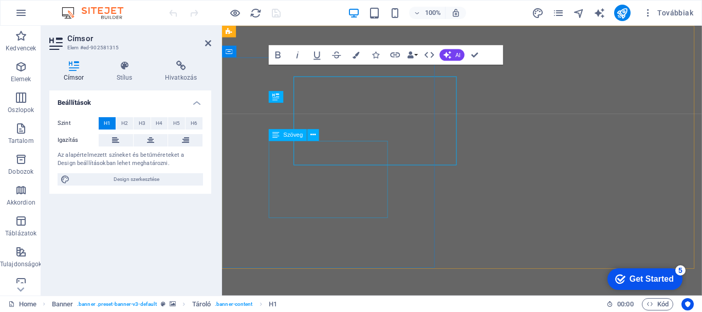
click at [130, 151] on div "Az alapértelmezett színeket és betűméreteket a Design beállításokban lehet megh…" at bounding box center [130, 159] width 145 height 17
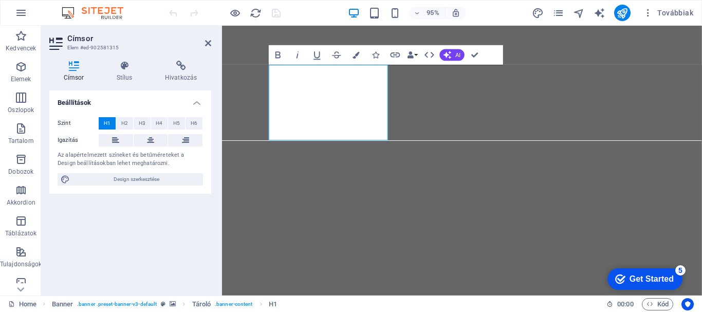
click at [170, 256] on div "Beállítások Szint H1 H2 H3 H4 H5 H6 Igazítás Az alapértelmezett színeket és bet…" at bounding box center [130, 188] width 162 height 197
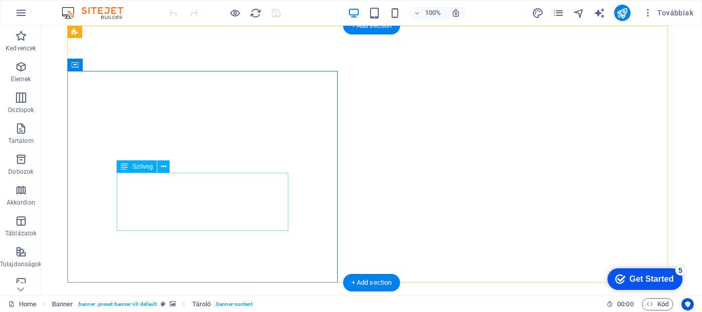
click at [188, 193] on div "H1 Banner Tároló Menüsáv Logó Tároló Menü Szöveg + Add section + Add section" at bounding box center [371, 161] width 661 height 270
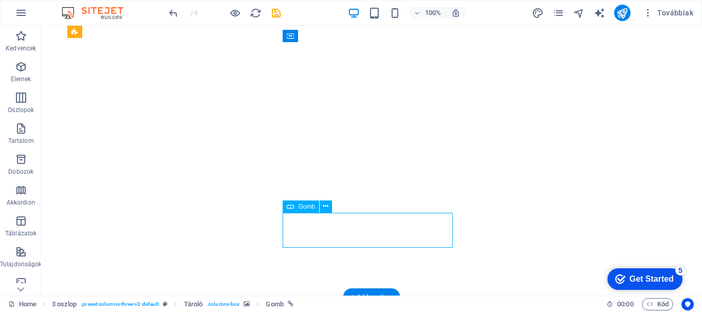
select select "%"
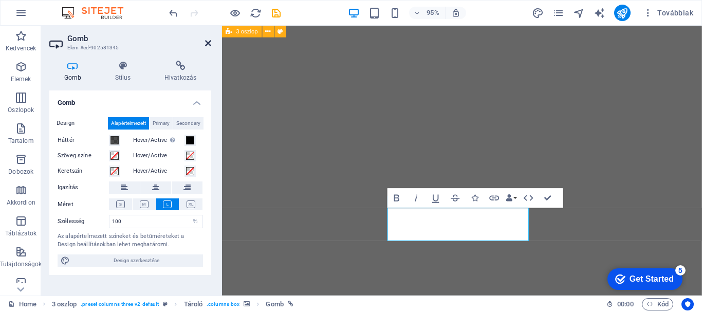
click at [208, 44] on icon at bounding box center [208, 43] width 6 height 8
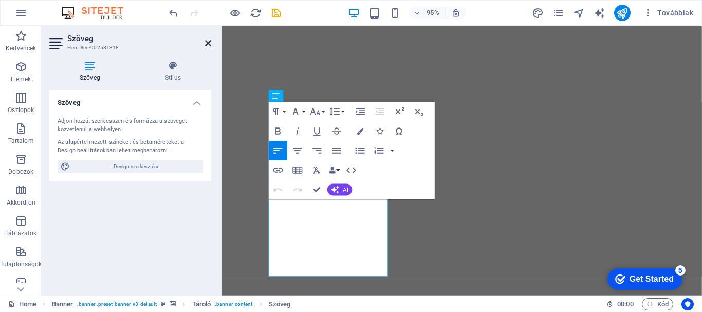
click at [210, 44] on icon at bounding box center [208, 43] width 6 height 8
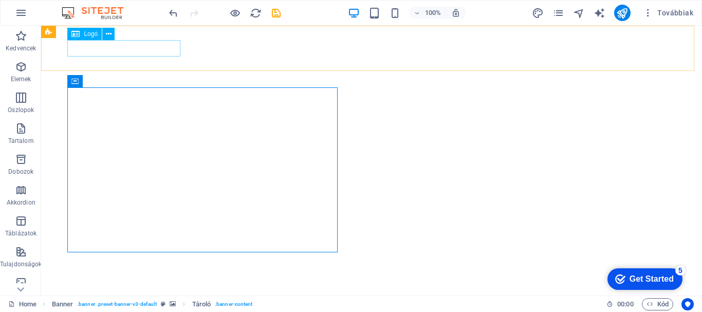
select select "px"
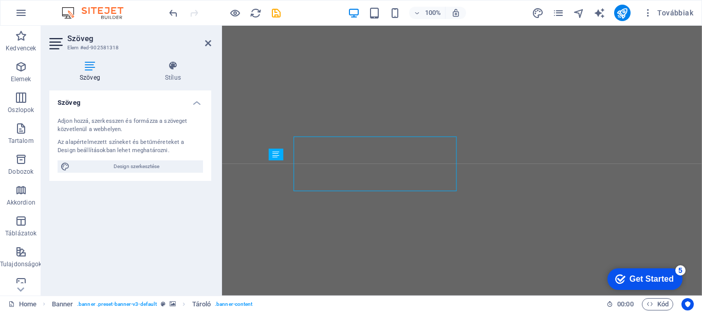
click at [215, 161] on div "Szöveg Stílus Szöveg Adjon hozzá, szerkesszen és formázza a szöveget közvetlenü…" at bounding box center [130, 173] width 178 height 243
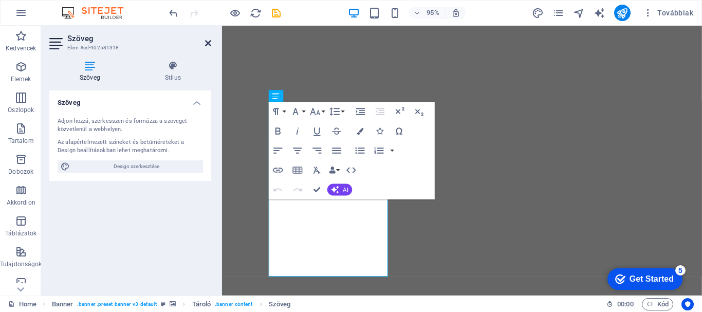
click at [207, 45] on icon at bounding box center [208, 43] width 6 height 8
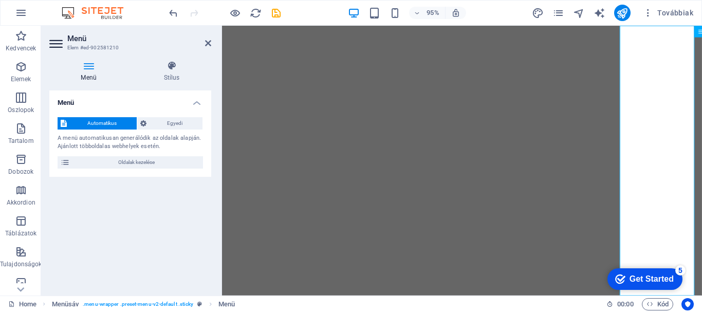
click at [171, 191] on div "Menü Automatikus Egyedi A menü automatikusan generálódik az oldalak alapján. Aj…" at bounding box center [130, 188] width 162 height 197
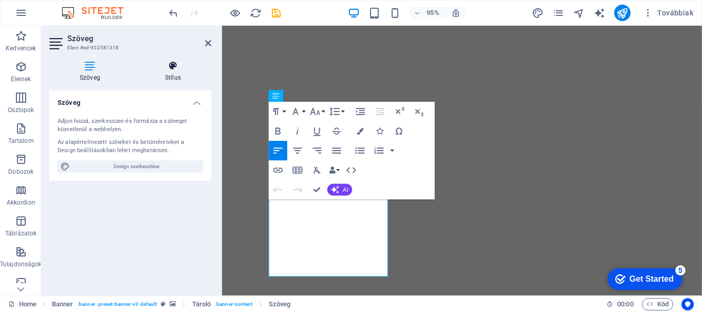
click at [208, 75] on h4 "Stílus" at bounding box center [173, 72] width 77 height 22
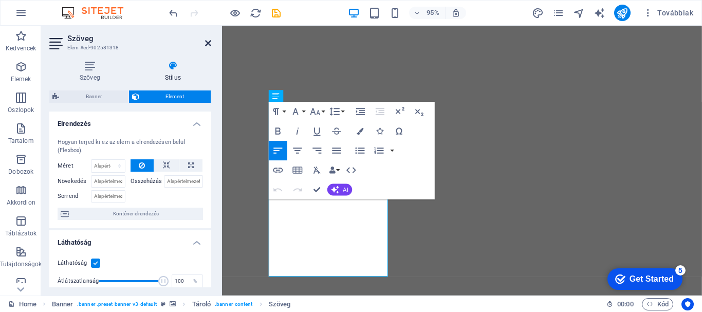
click at [207, 46] on icon at bounding box center [208, 43] width 6 height 8
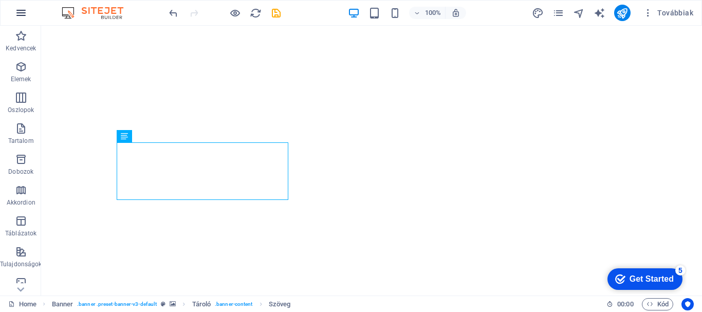
click at [23, 14] on icon "button" at bounding box center [21, 13] width 12 height 12
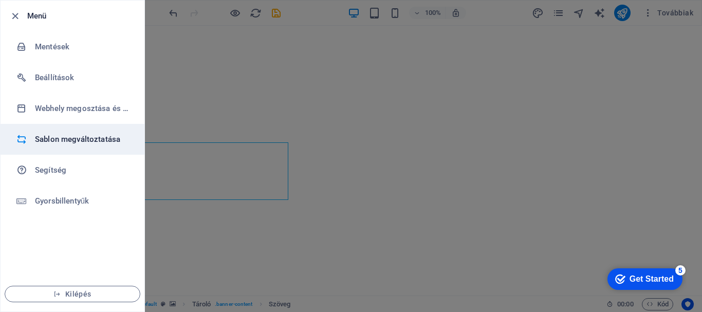
click at [60, 137] on h6 "Sablon megváltoztatása" at bounding box center [82, 139] width 95 height 12
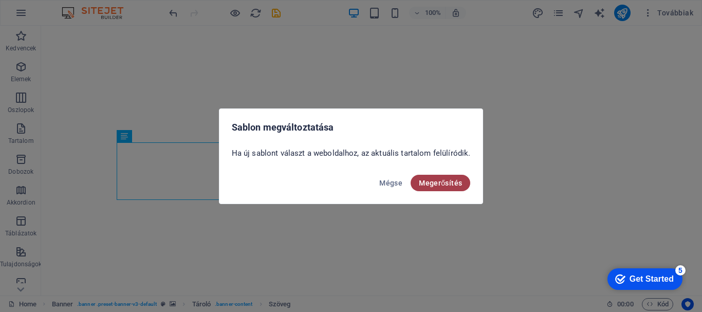
click at [424, 179] on span "Megerősítés" at bounding box center [440, 183] width 43 height 8
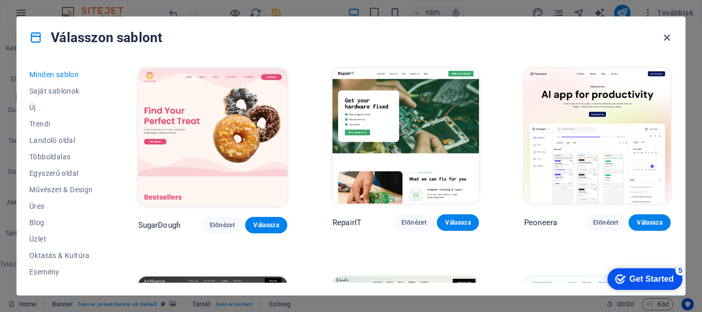
click at [665, 34] on icon "button" at bounding box center [667, 38] width 12 height 12
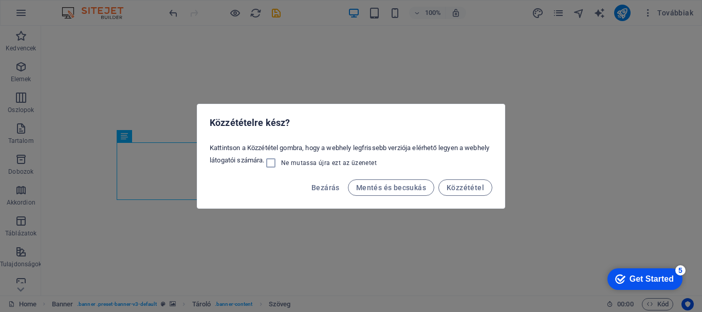
click at [383, 32] on div "Közzétételre kész? Kattintson a Közzététel gombra, hogy a webhely legfrissebb v…" at bounding box center [351, 156] width 702 height 312
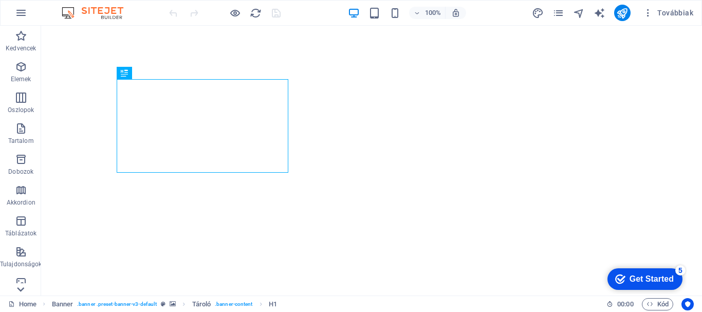
click at [20, 34] on icon at bounding box center [20, 31] width 7 height 5
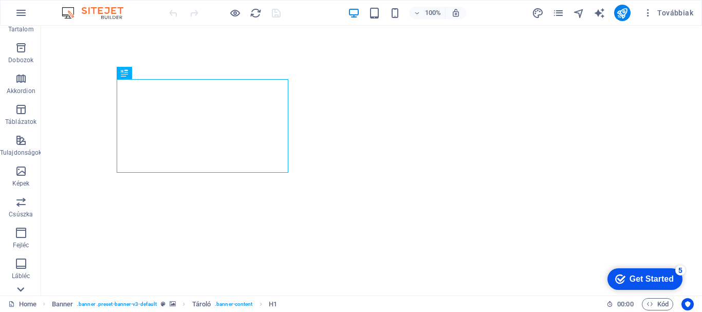
scroll to position [193, 0]
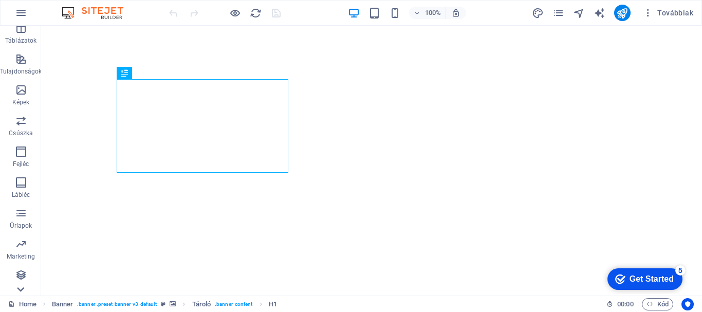
click at [20, 34] on icon at bounding box center [20, 31] width 7 height 5
click at [20, 290] on p "Gyűjtemények" at bounding box center [21, 287] width 40 height 8
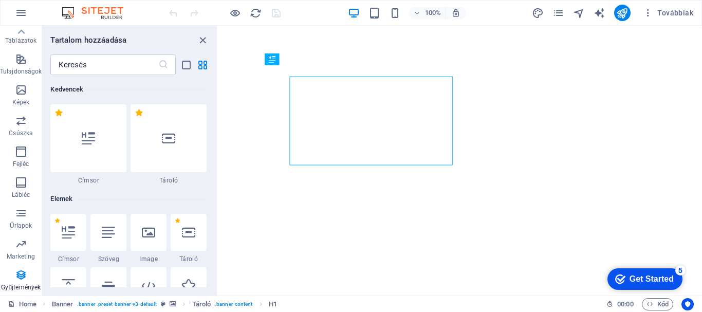
click at [20, 290] on p "Gyűjtemények" at bounding box center [21, 287] width 40 height 8
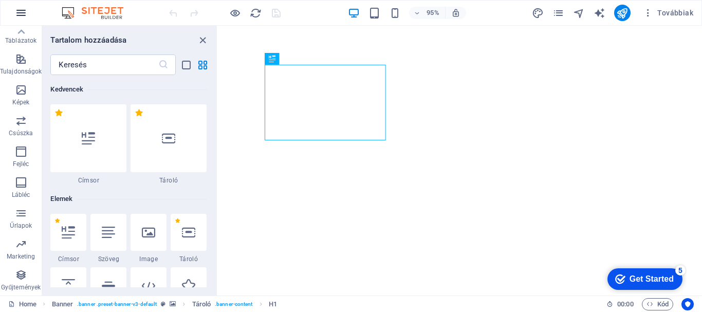
scroll to position [9409, 0]
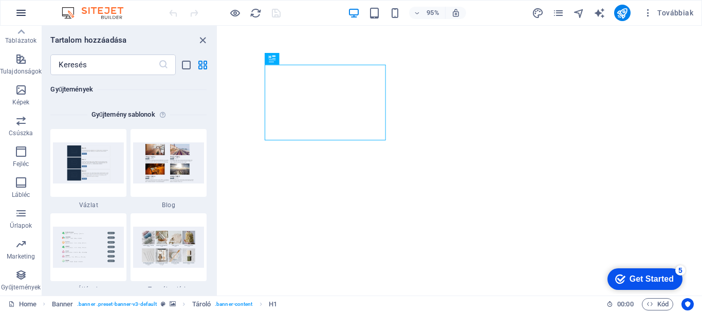
click at [18, 8] on icon "button" at bounding box center [21, 13] width 12 height 12
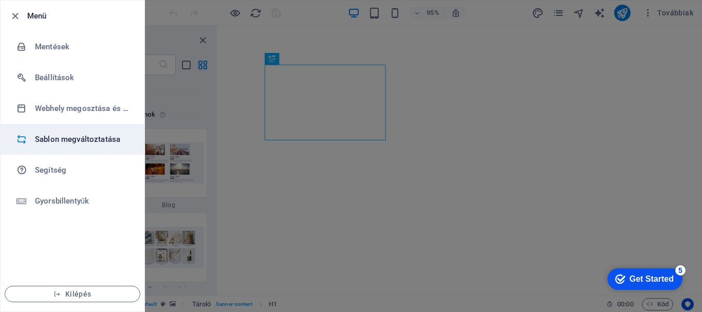
click at [87, 137] on h6 "Sablon megváltoztatása" at bounding box center [82, 139] width 95 height 12
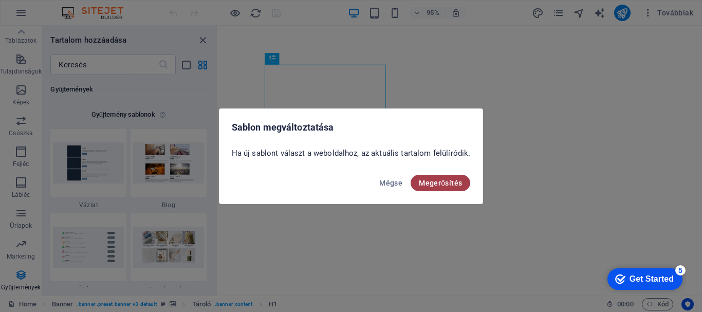
click at [428, 185] on span "Megerősítés" at bounding box center [440, 183] width 43 height 8
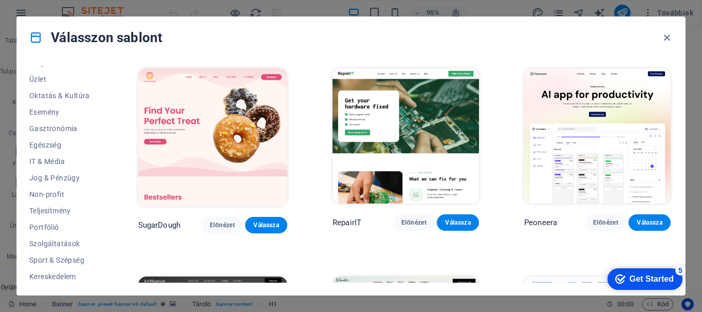
scroll to position [195, 0]
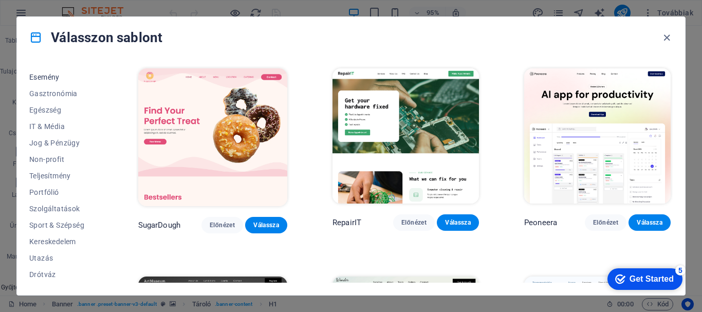
click at [57, 80] on span "Esemény" at bounding box center [61, 77] width 64 height 8
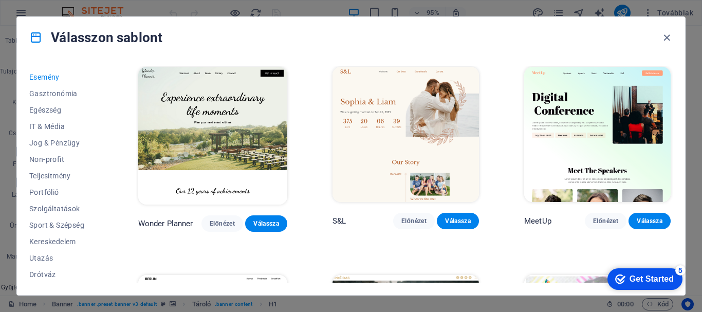
scroll to position [0, 0]
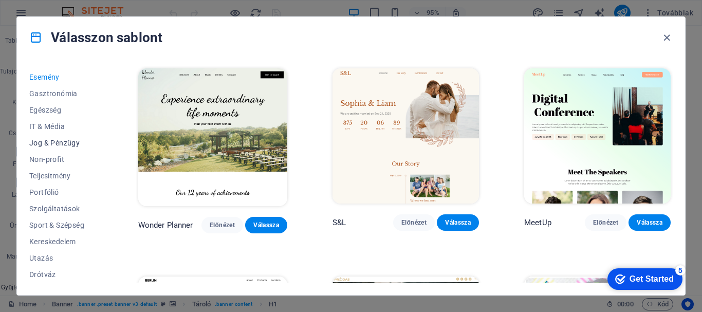
click at [70, 141] on span "Jog & Pénzügy" at bounding box center [61, 143] width 64 height 8
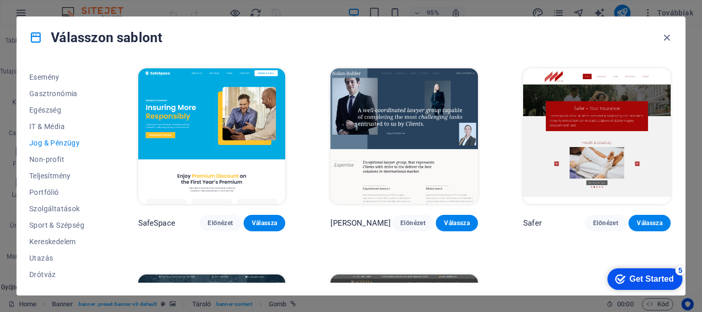
click at [553, 254] on div "SafeSpace Előnézet Válassza [PERSON_NAME] Előnézet Válassza Safer Előnézet Vála…" at bounding box center [404, 251] width 537 height 371
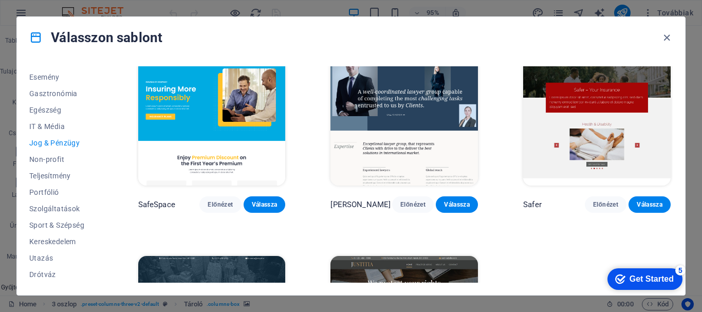
scroll to position [19, 0]
click at [38, 112] on span "Egészség" at bounding box center [61, 110] width 64 height 8
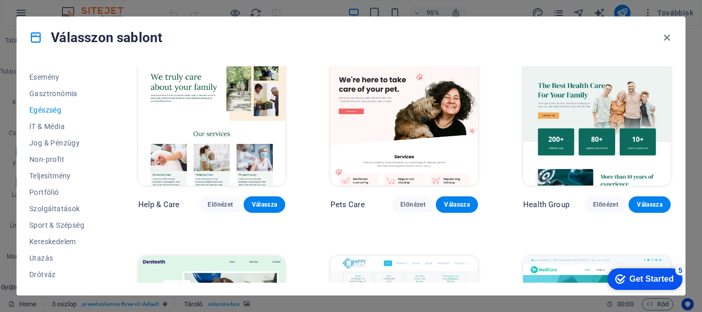
scroll to position [0, 0]
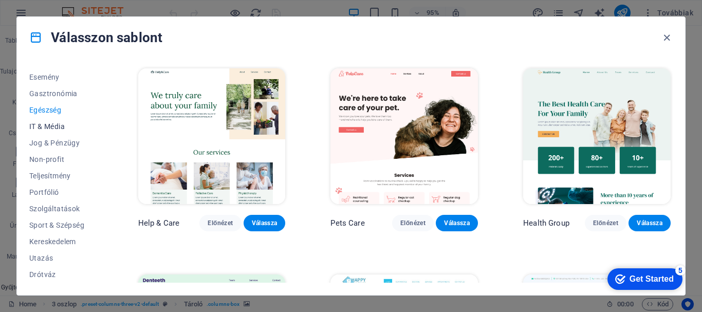
click at [48, 126] on span "IT & Média" at bounding box center [61, 126] width 64 height 8
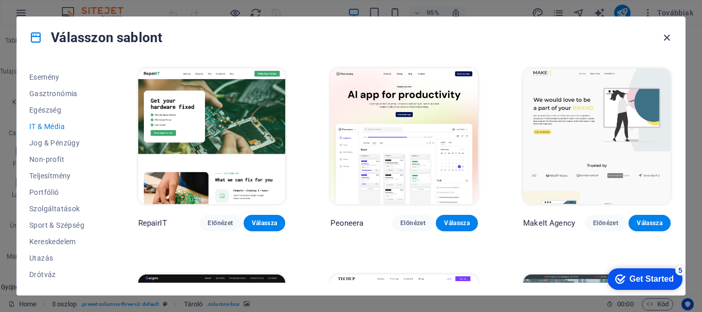
click at [665, 41] on icon "button" at bounding box center [667, 38] width 12 height 12
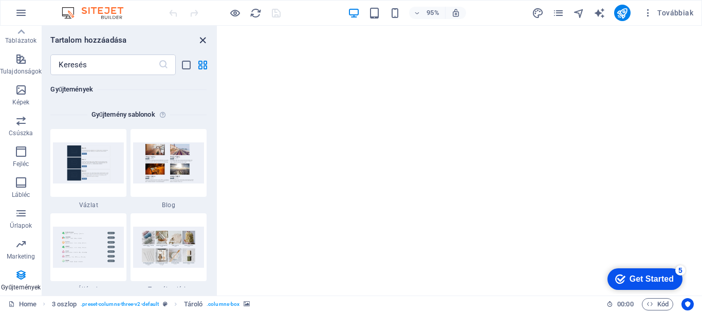
click at [200, 41] on icon "close panel" at bounding box center [203, 40] width 12 height 12
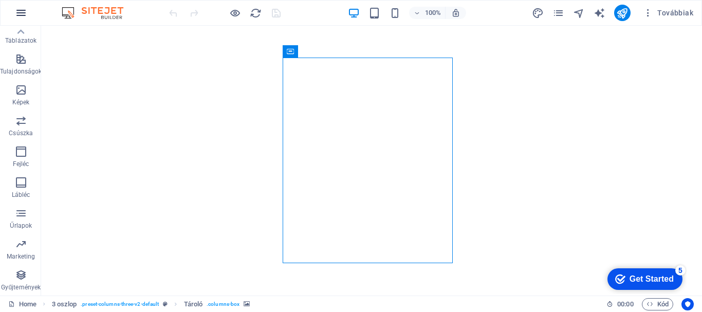
click at [15, 12] on icon "button" at bounding box center [21, 13] width 12 height 12
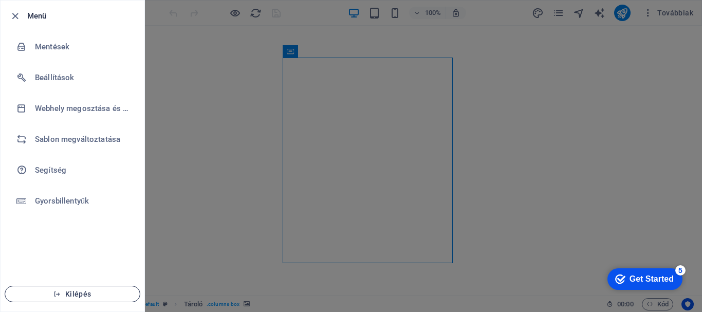
click at [75, 291] on span "Kilépés" at bounding box center [72, 294] width 118 height 8
